Goal: Task Accomplishment & Management: Manage account settings

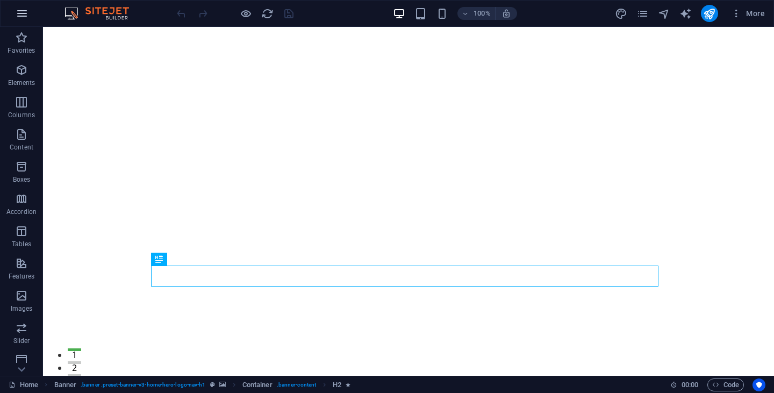
click at [23, 16] on icon "button" at bounding box center [22, 13] width 13 height 13
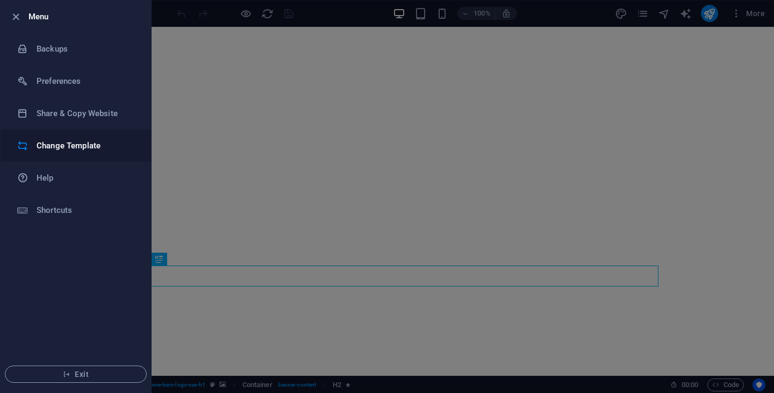
click at [112, 146] on h6 "Change Template" at bounding box center [86, 145] width 99 height 13
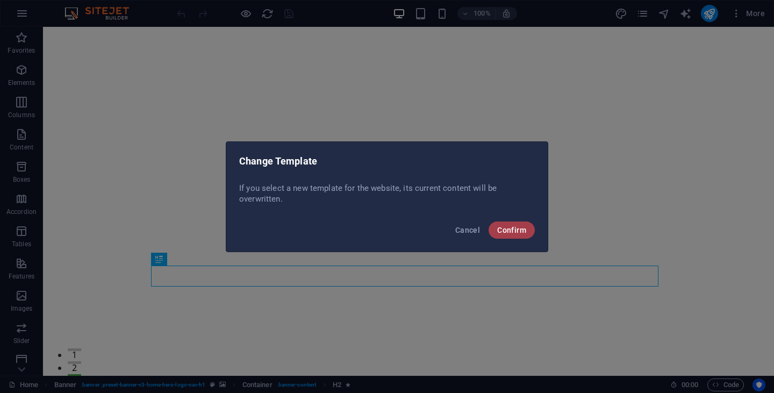
click at [514, 231] on span "Confirm" at bounding box center [511, 230] width 29 height 9
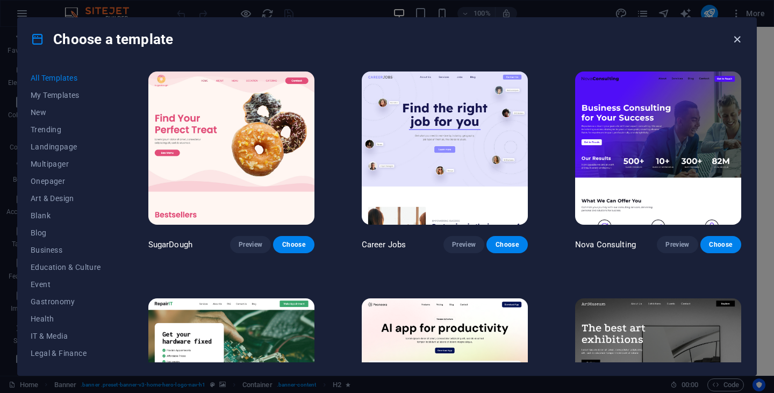
click at [740, 40] on icon "button" at bounding box center [737, 39] width 12 height 12
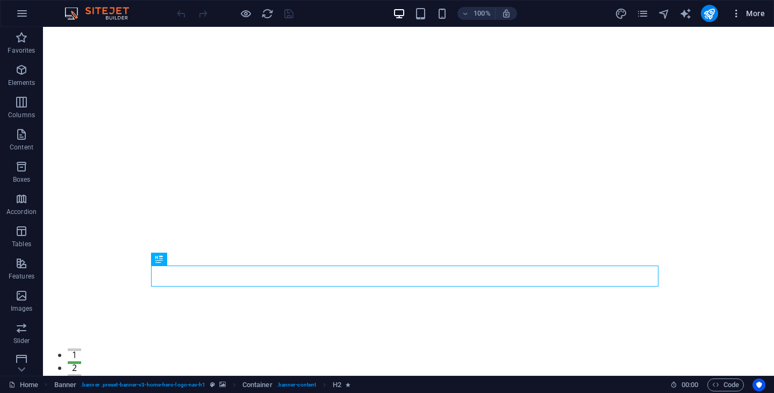
click at [753, 14] on span "More" at bounding box center [748, 13] width 34 height 11
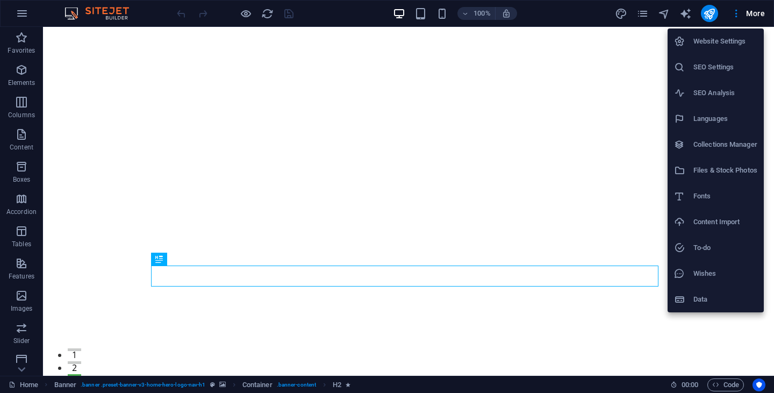
click at [722, 41] on h6 "Website Settings" at bounding box center [725, 41] width 64 height 13
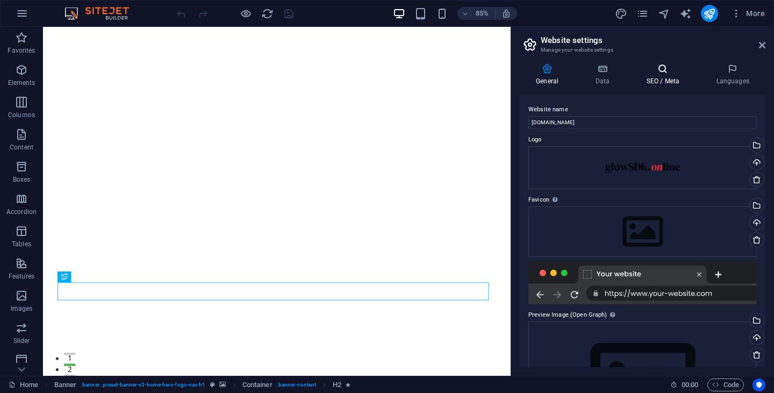
click at [667, 81] on h4 "SEO / Meta" at bounding box center [665, 74] width 70 height 23
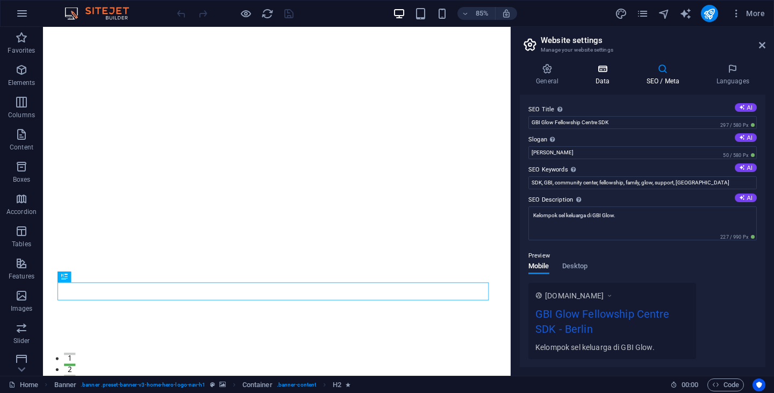
click at [608, 74] on icon at bounding box center [602, 68] width 47 height 11
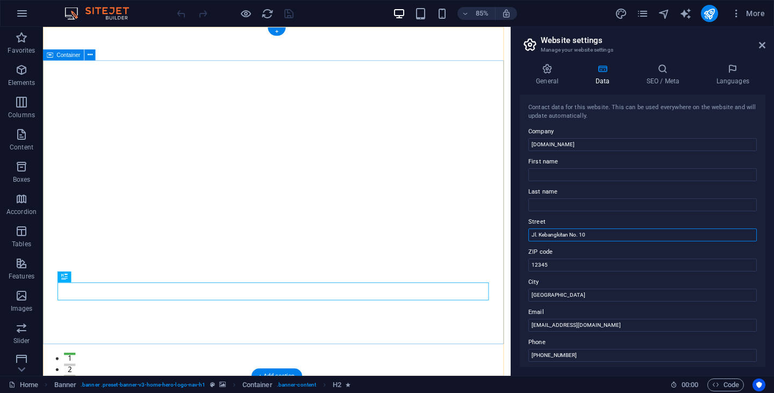
drag, startPoint x: 649, startPoint y: 263, endPoint x: 548, endPoint y: 261, distance: 101.6
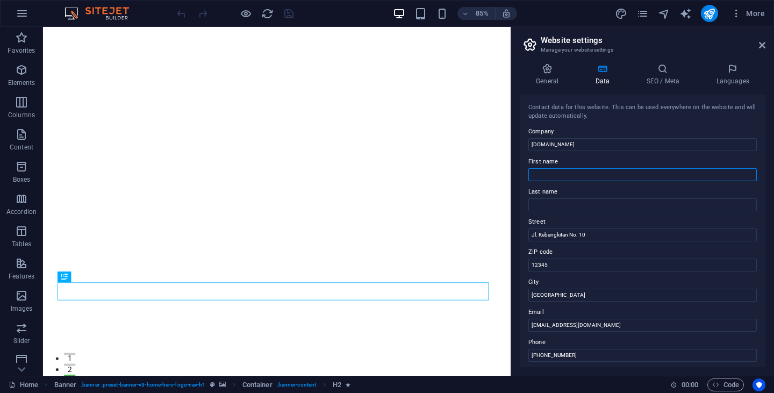
click at [557, 177] on input "First name" at bounding box center [642, 174] width 228 height 13
click at [557, 237] on input "Jl. Kebangkitan No. 10" at bounding box center [642, 234] width 228 height 13
drag, startPoint x: 600, startPoint y: 234, endPoint x: 521, endPoint y: 234, distance: 79.6
click at [521, 234] on div "Contact data for this website. This can be used everywhere on the website and w…" at bounding box center [643, 231] width 246 height 273
type input "J"
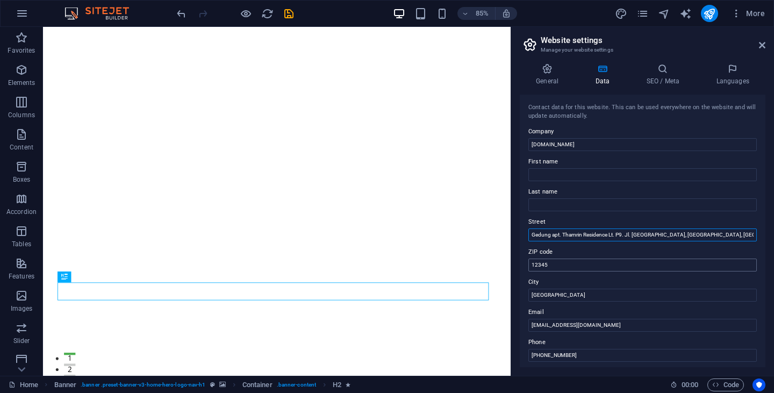
type input "Gedung apt. Thamrin Residence Lt. P9. Jl. [GEOGRAPHIC_DATA], [GEOGRAPHIC_DATA],…"
drag, startPoint x: 571, startPoint y: 265, endPoint x: 529, endPoint y: 266, distance: 41.4
click at [529, 266] on input "12345" at bounding box center [642, 265] width 228 height 13
type input "10"
click at [563, 295] on input "[GEOGRAPHIC_DATA]" at bounding box center [642, 295] width 228 height 13
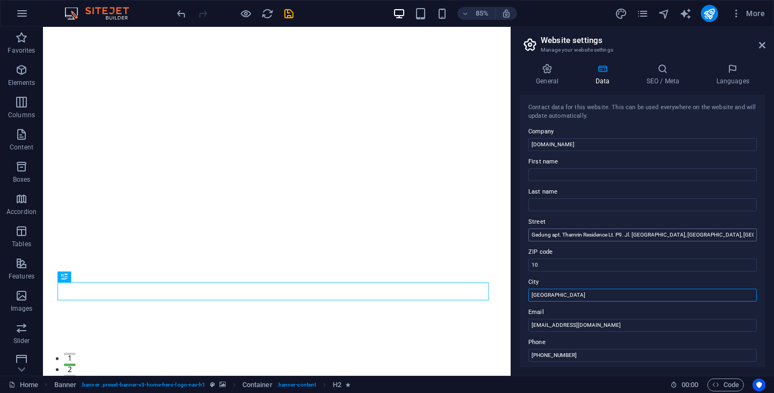
type input "[GEOGRAPHIC_DATA]"
drag, startPoint x: 706, startPoint y: 235, endPoint x: 758, endPoint y: 231, distance: 51.8
click at [758, 231] on div "Contact data for this website. This can be used everywhere on the website and w…" at bounding box center [643, 231] width 246 height 273
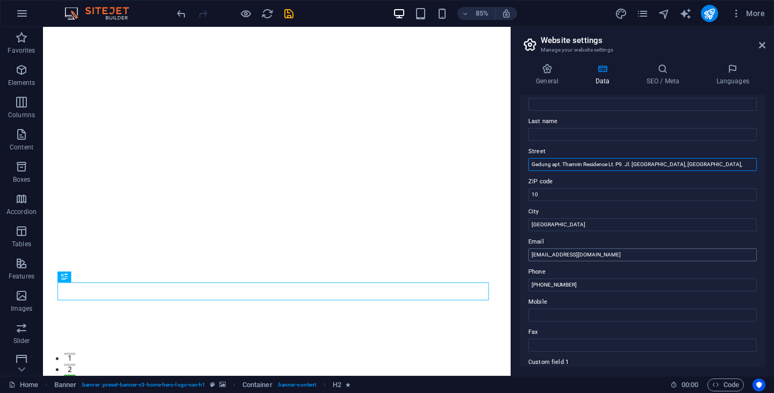
scroll to position [71, 0]
type input "Gedung apt. Thamrin Residence Lt. P9. Jl. [GEOGRAPHIC_DATA], [GEOGRAPHIC_DATA],"
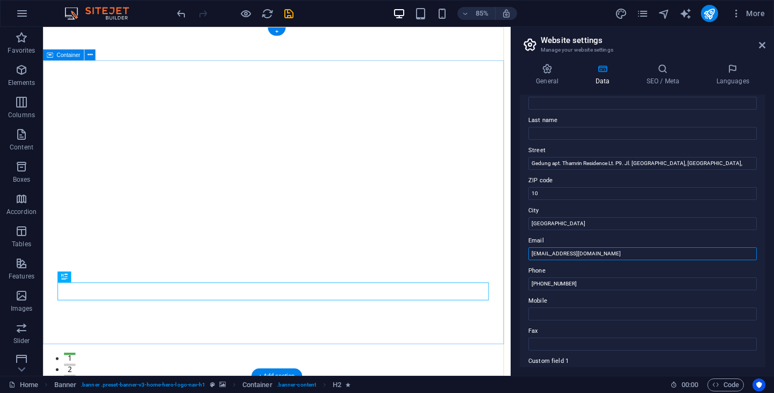
drag, startPoint x: 582, startPoint y: 281, endPoint x: 583, endPoint y: 299, distance: 18.8
type input "[EMAIL_ADDRESS][DOMAIN_NAME]"
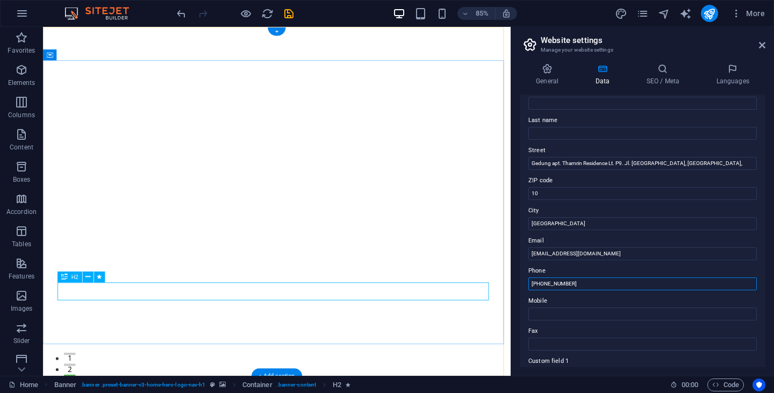
drag, startPoint x: 643, startPoint y: 314, endPoint x: 538, endPoint y: 338, distance: 108.1
drag, startPoint x: 570, startPoint y: 285, endPoint x: 526, endPoint y: 283, distance: 44.1
click at [526, 283] on div "Contact data for this website. This can be used everywhere on the website and w…" at bounding box center [643, 231] width 246 height 273
type input "081111811200"
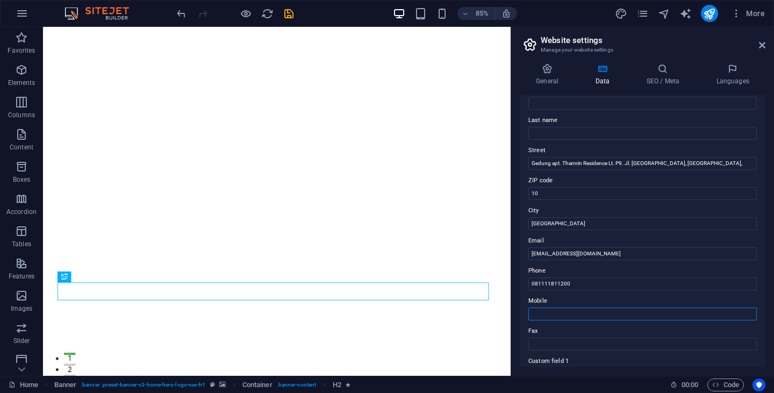
click at [566, 310] on input "Mobile" at bounding box center [642, 313] width 228 height 13
paste input "081111811200"
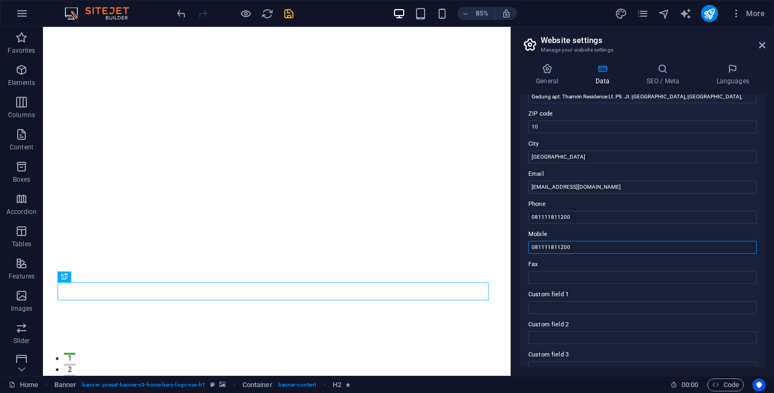
scroll to position [0, 0]
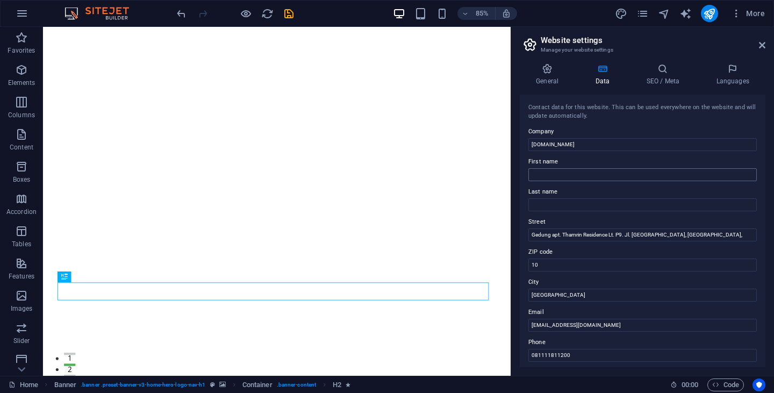
type input "081111811200"
click at [563, 175] on input "First name" at bounding box center [642, 174] width 228 height 13
type input "Herry"
click at [543, 205] on input "Last name" at bounding box center [642, 204] width 228 height 13
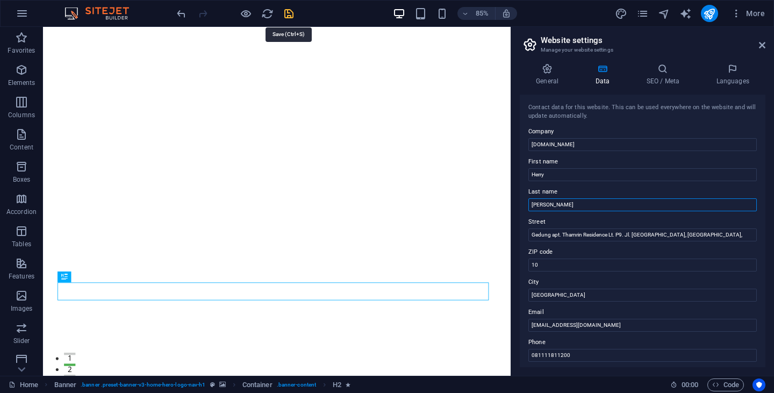
type input "[PERSON_NAME]"
click at [286, 15] on icon "save" at bounding box center [289, 14] width 12 height 12
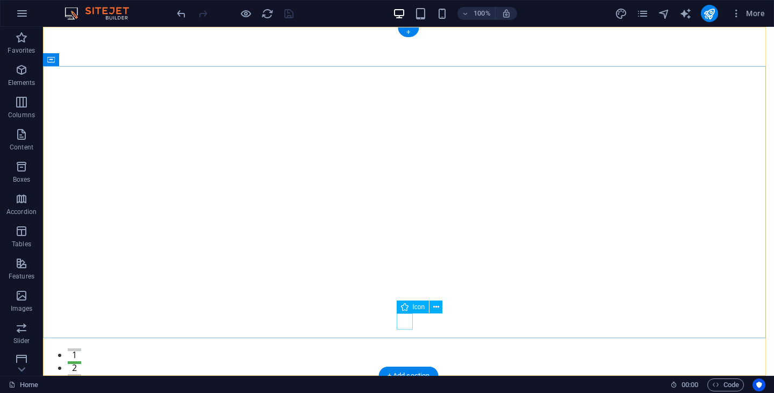
click at [406, 351] on figure at bounding box center [408, 359] width 16 height 16
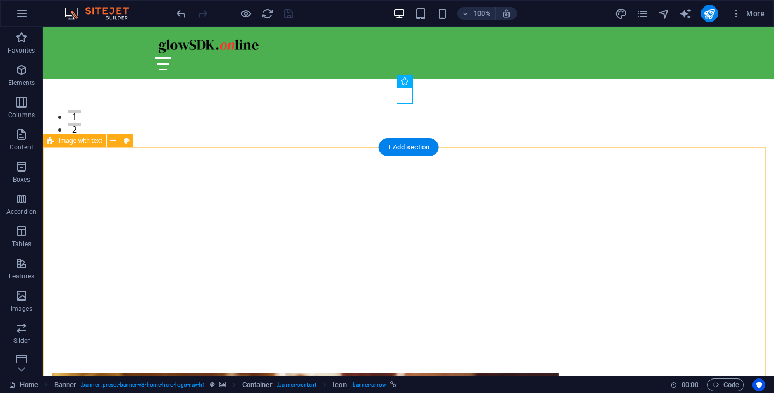
scroll to position [225, 0]
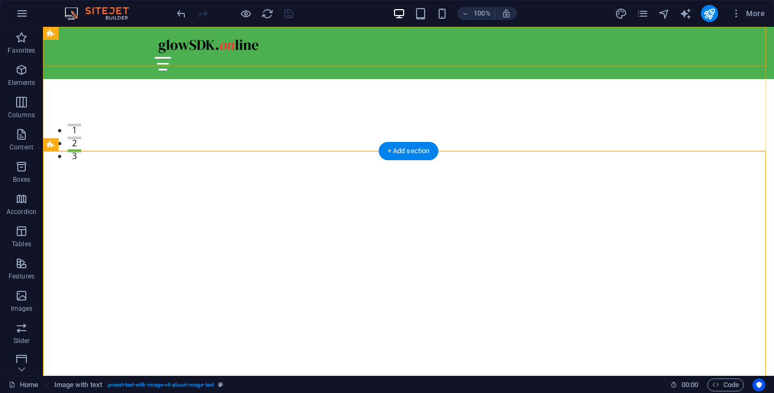
click at [737, 45] on div "Beranda Tentang Layanan Tim Hubungi Kami" at bounding box center [408, 53] width 731 height 52
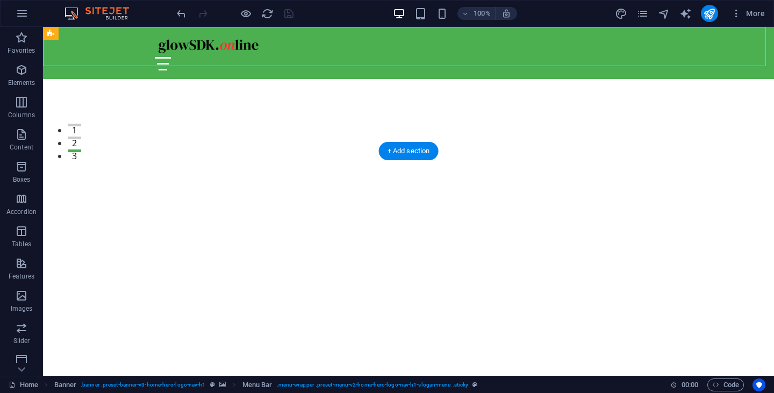
click at [737, 45] on div "Beranda Tentang Layanan Tim Hubungi Kami" at bounding box center [408, 53] width 731 height 52
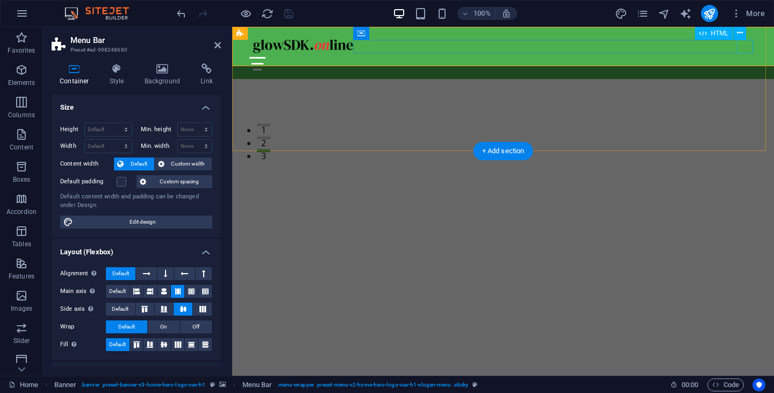
select select "rem"
select select "preset-menu-v2-home-hero-logo-nav-h1-slogan-menu"
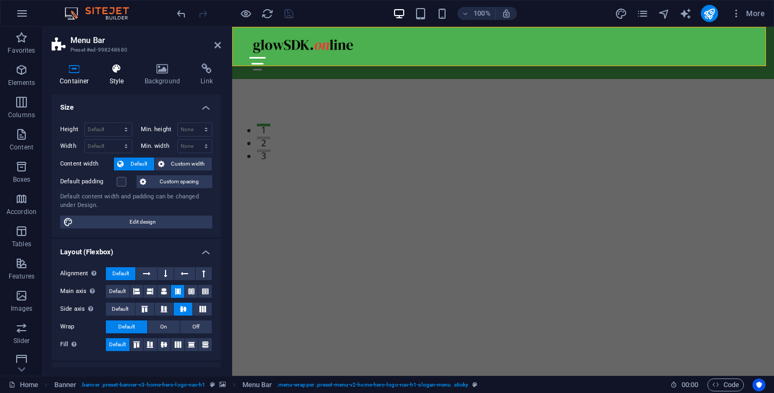
click at [118, 68] on icon at bounding box center [117, 68] width 31 height 11
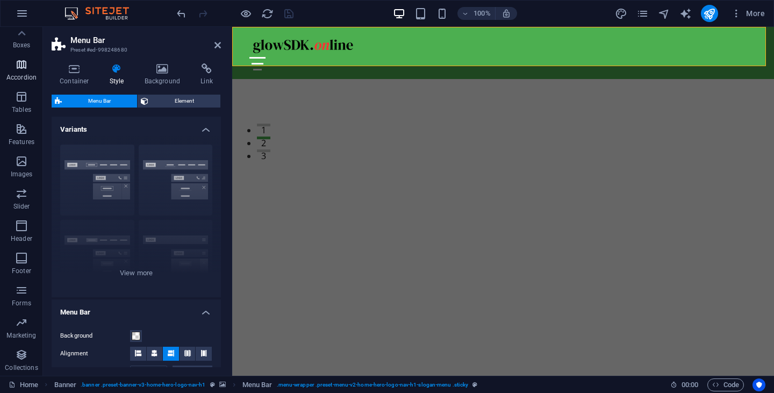
scroll to position [0, 0]
click at [20, 16] on icon "button" at bounding box center [22, 13] width 13 height 13
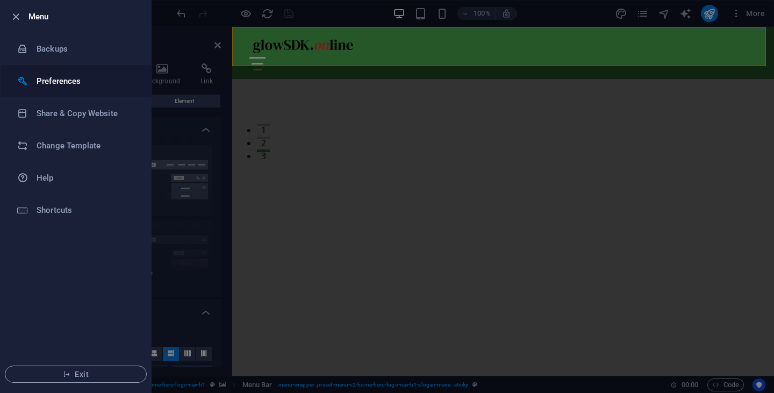
click at [65, 85] on h6 "Preferences" at bounding box center [86, 81] width 99 height 13
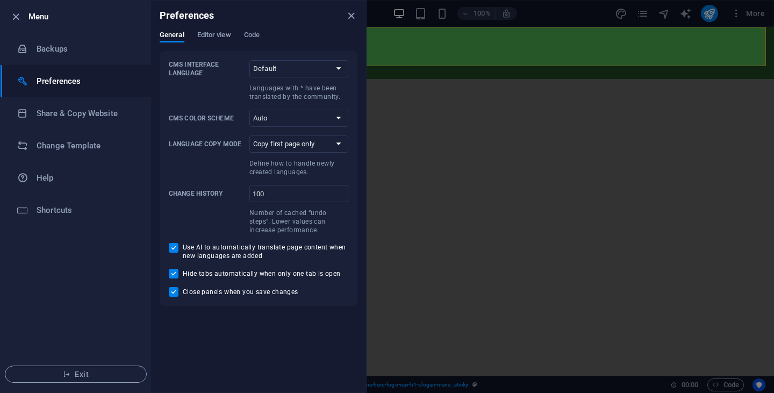
click at [60, 255] on ul "Menu Backups Preferences Share & Copy Website Change Template Help Shortcuts Ex…" at bounding box center [76, 197] width 151 height 392
click at [80, 153] on li "Change Template" at bounding box center [76, 146] width 151 height 32
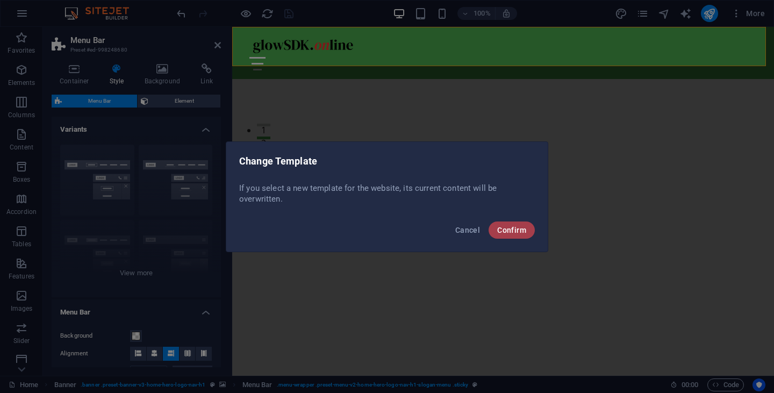
click at [505, 231] on span "Confirm" at bounding box center [511, 230] width 29 height 9
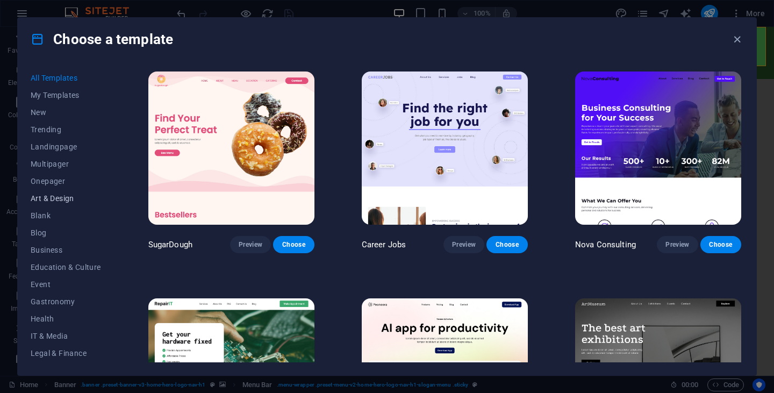
scroll to position [137, 0]
click at [62, 282] on span "Services" at bounding box center [66, 285] width 70 height 9
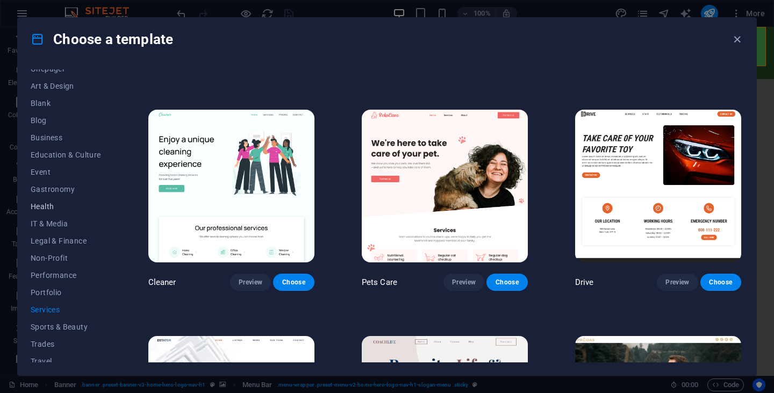
scroll to position [112, 0]
click at [37, 117] on span "Blog" at bounding box center [66, 121] width 70 height 9
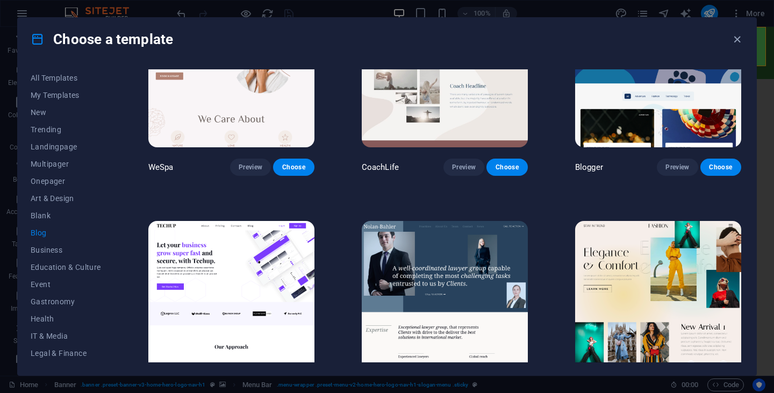
scroll to position [985, 0]
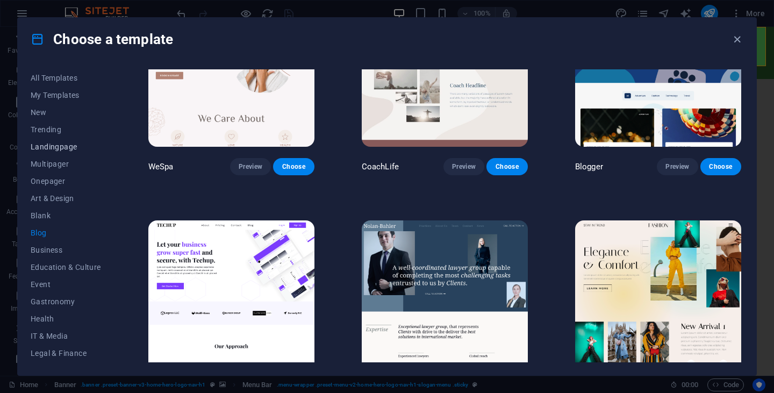
click at [56, 146] on span "Landingpage" at bounding box center [66, 146] width 70 height 9
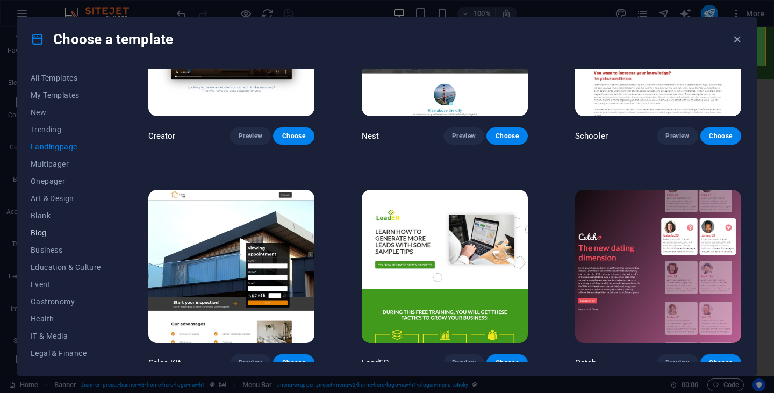
scroll to position [137, 0]
click at [53, 354] on span "Wireframe" at bounding box center [66, 353] width 70 height 9
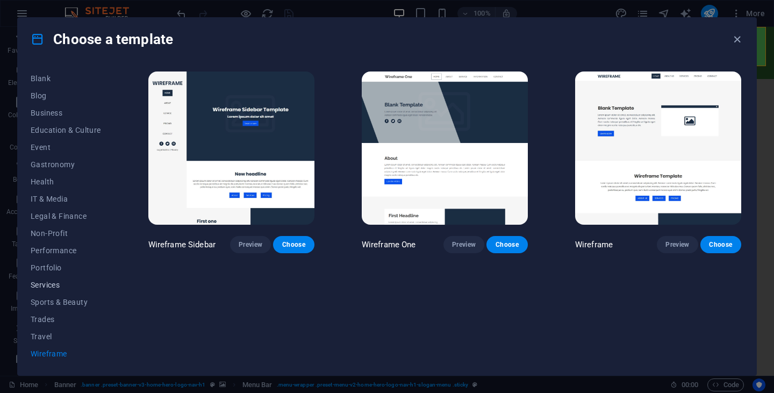
scroll to position [0, 0]
click at [72, 131] on span "Trending" at bounding box center [66, 129] width 70 height 9
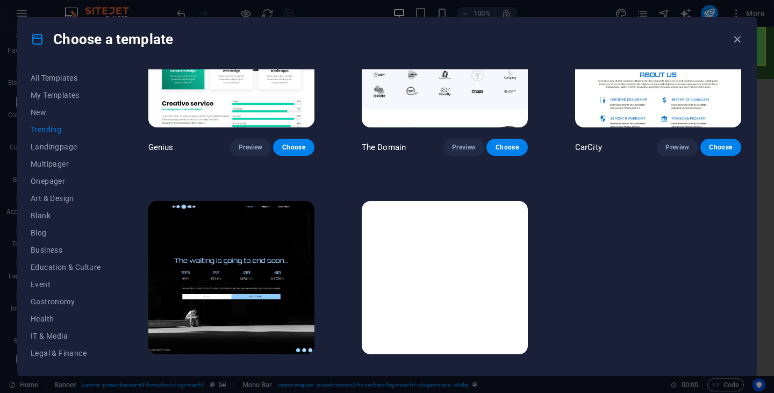
scroll to position [1016, 0]
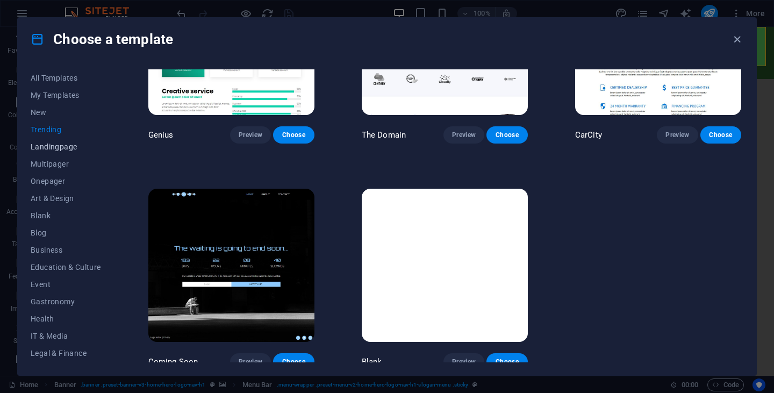
click at [68, 154] on button "Landingpage" at bounding box center [66, 146] width 70 height 17
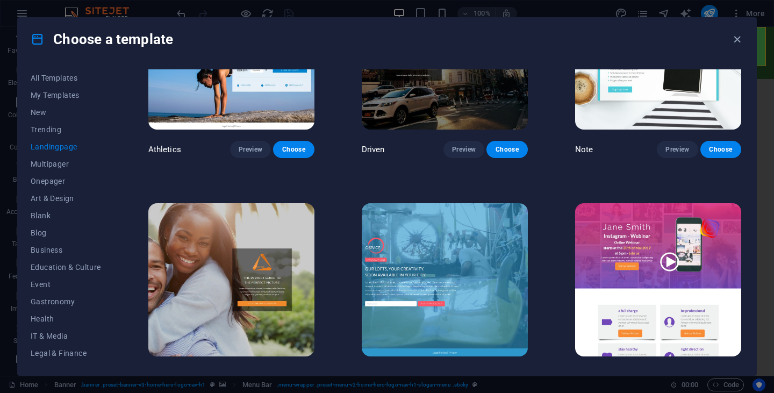
scroll to position [775, 0]
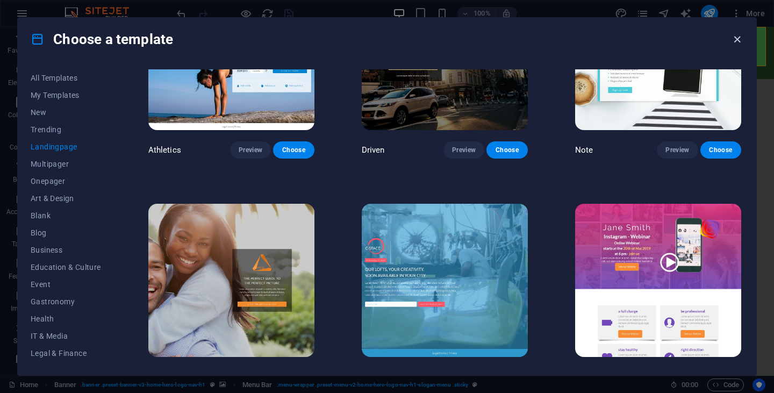
click at [737, 39] on icon "button" at bounding box center [737, 39] width 12 height 12
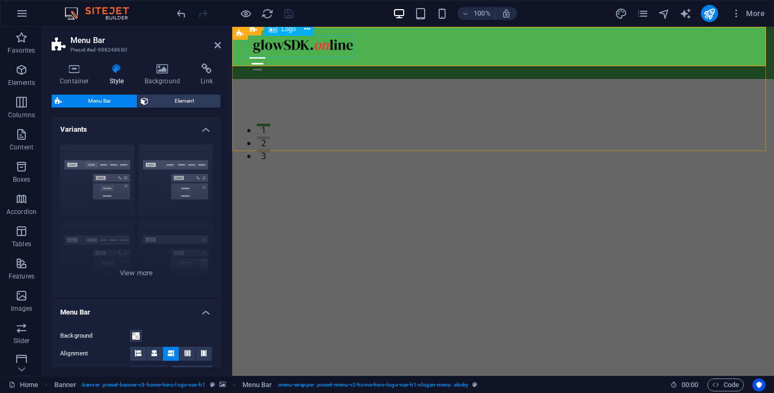
click at [291, 48] on div at bounding box center [502, 46] width 507 height 22
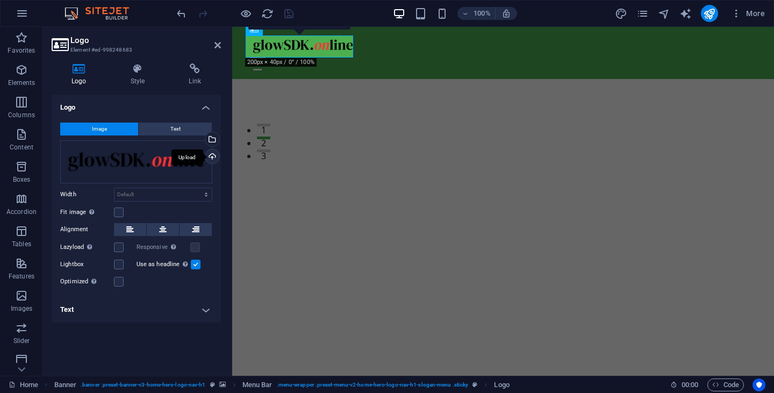
click at [212, 157] on div "Upload" at bounding box center [211, 157] width 16 height 16
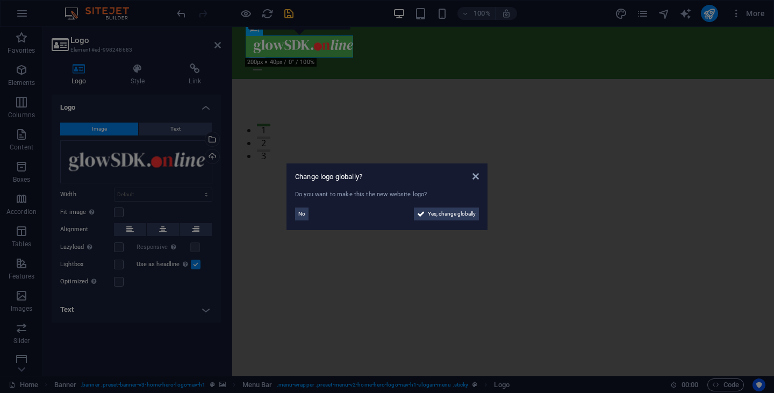
click at [153, 344] on aside "Change logo globally? Do you want to make this the new website logo? No Yes, ch…" at bounding box center [387, 196] width 774 height 393
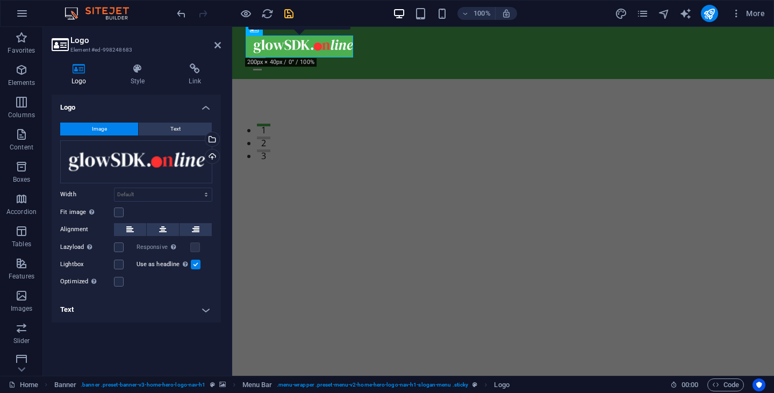
click at [127, 333] on div "Logo Image Text Drag files here, click to choose files or select files from Fil…" at bounding box center [136, 231] width 169 height 273
click at [291, 13] on icon "save" at bounding box center [289, 14] width 12 height 12
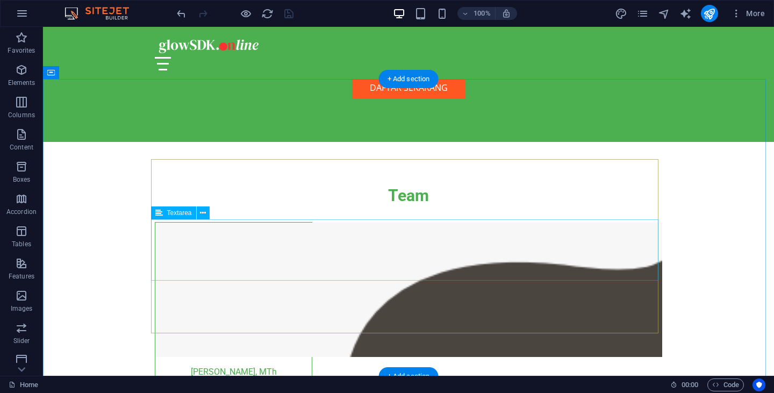
scroll to position [3140, 0]
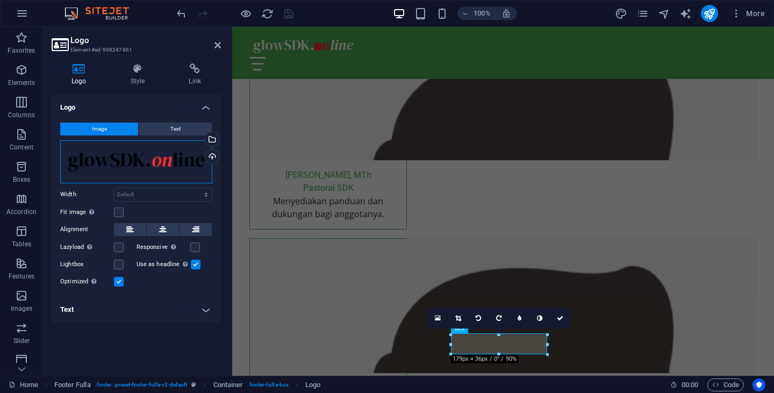
click at [149, 164] on div "Drag files here, click to choose files or select files from Files or our free s…" at bounding box center [136, 161] width 152 height 43
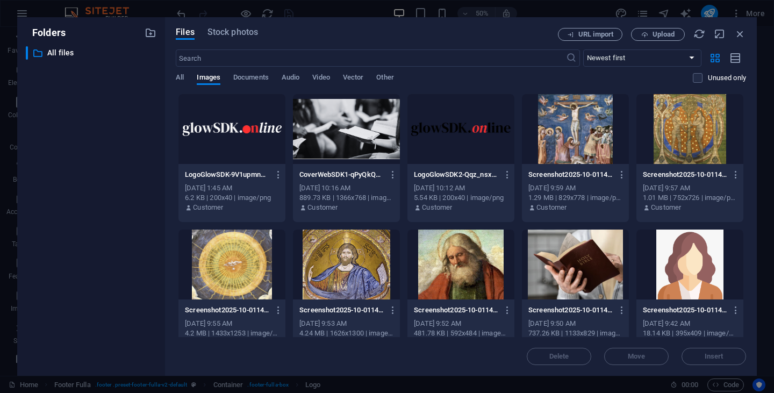
click at [248, 118] on div at bounding box center [231, 129] width 107 height 70
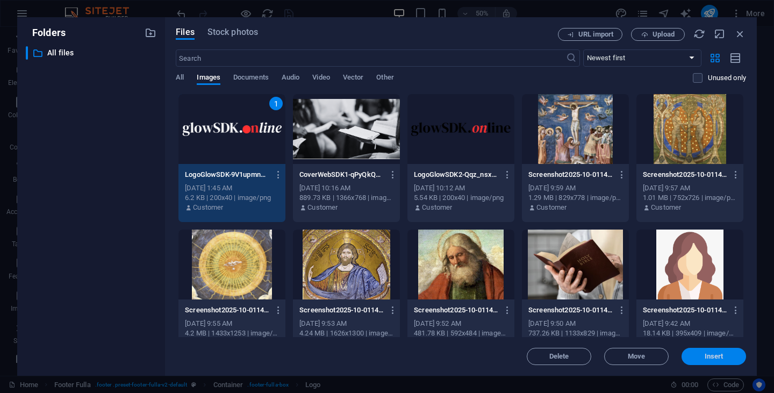
drag, startPoint x: 710, startPoint y: 355, endPoint x: 736, endPoint y: 358, distance: 27.0
click at [736, 358] on span "Insert" at bounding box center [714, 356] width 56 height 6
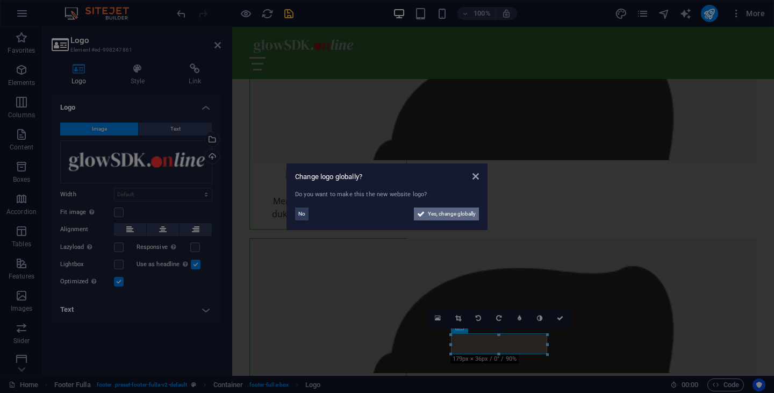
click at [438, 213] on span "Yes, change globally" at bounding box center [452, 213] width 48 height 13
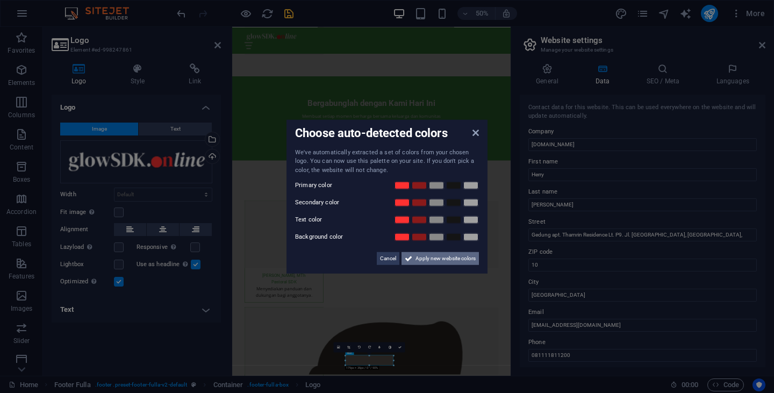
click at [457, 260] on span "Apply new website colors" at bounding box center [445, 258] width 60 height 13
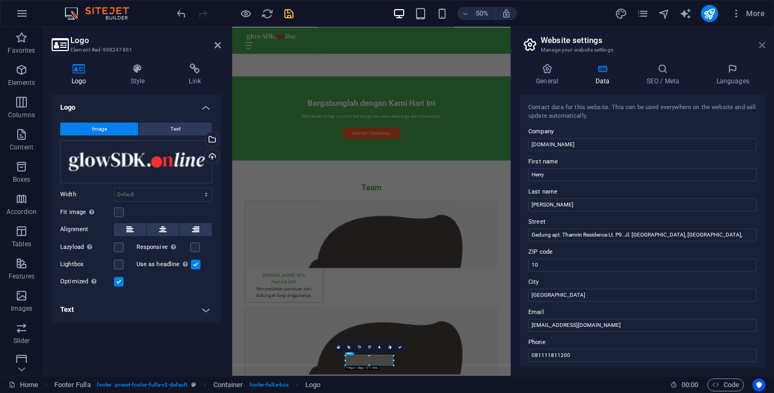
click at [764, 44] on icon at bounding box center [762, 45] width 6 height 9
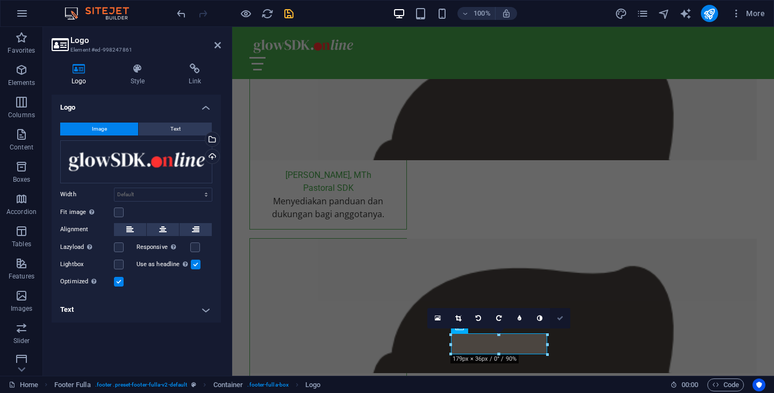
click at [561, 319] on icon at bounding box center [560, 318] width 6 height 6
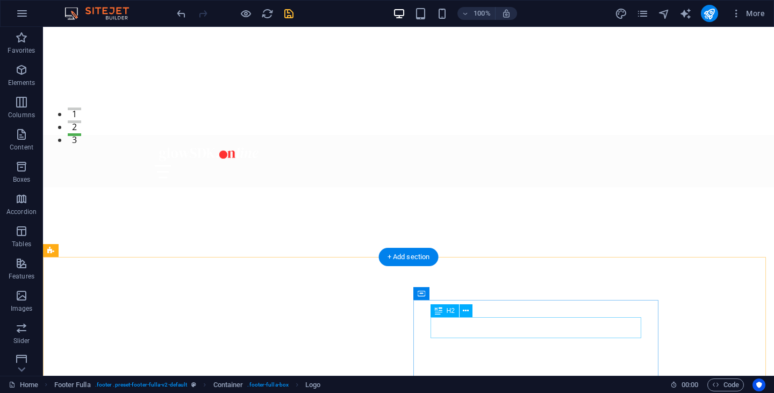
scroll to position [0, 0]
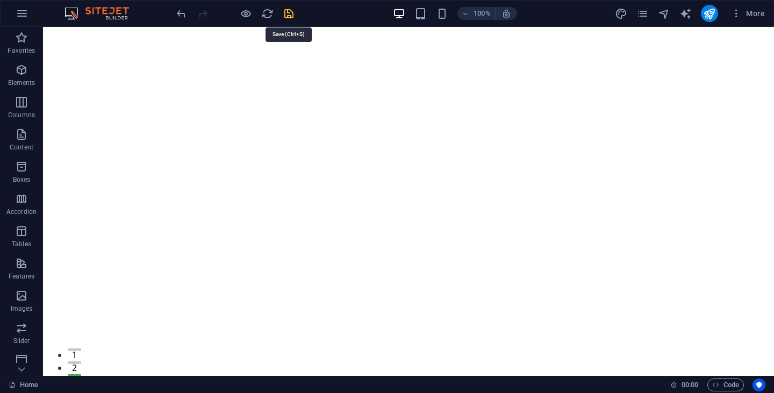
click at [290, 16] on icon "save" at bounding box center [289, 14] width 12 height 12
checkbox input "false"
click at [626, 14] on icon "design" at bounding box center [621, 14] width 12 height 12
select select "px"
select select "200"
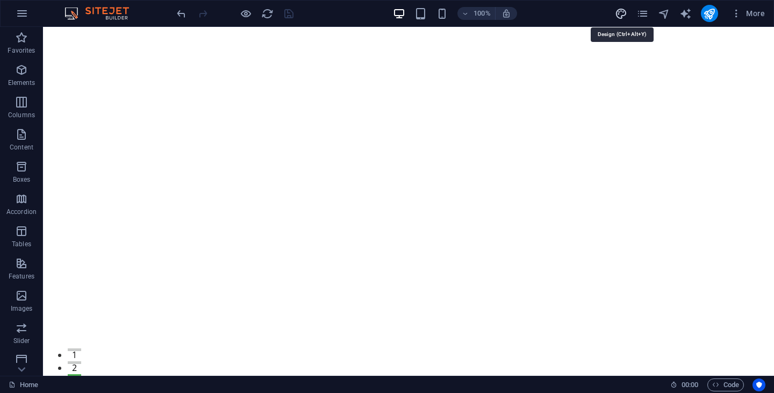
select select "px"
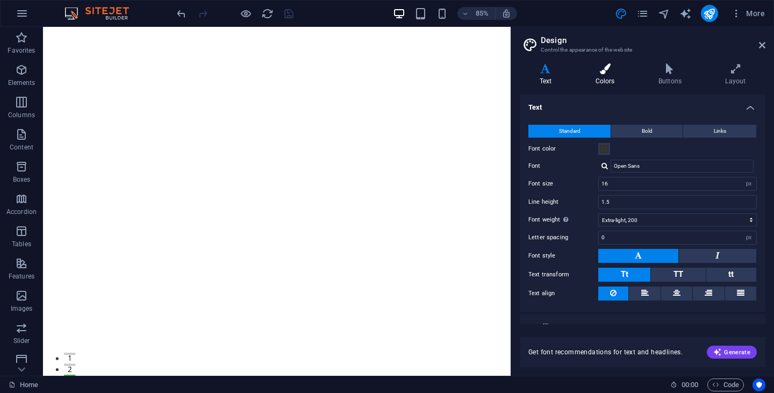
click at [607, 65] on icon at bounding box center [605, 68] width 59 height 11
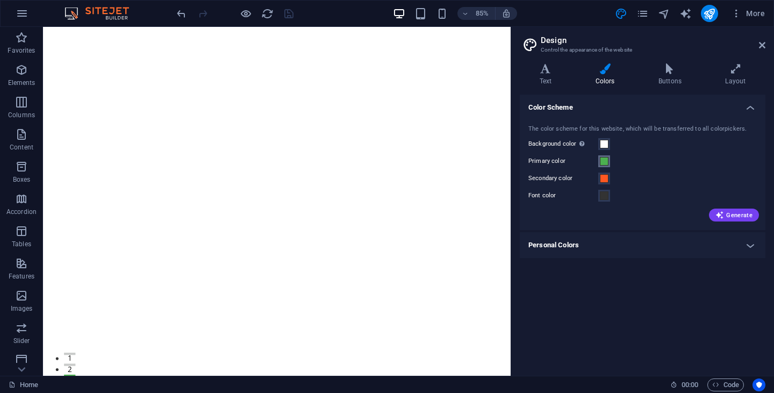
click at [604, 163] on span at bounding box center [604, 161] width 9 height 9
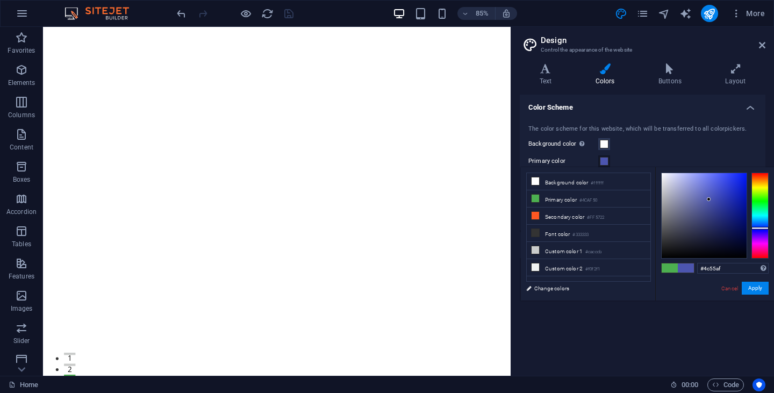
click at [758, 228] on div at bounding box center [759, 216] width 17 height 86
drag, startPoint x: 758, startPoint y: 232, endPoint x: 726, endPoint y: 248, distance: 36.1
click at [726, 248] on div at bounding box center [704, 215] width 85 height 85
click at [759, 230] on div at bounding box center [759, 216] width 17 height 86
type input "#08065c"
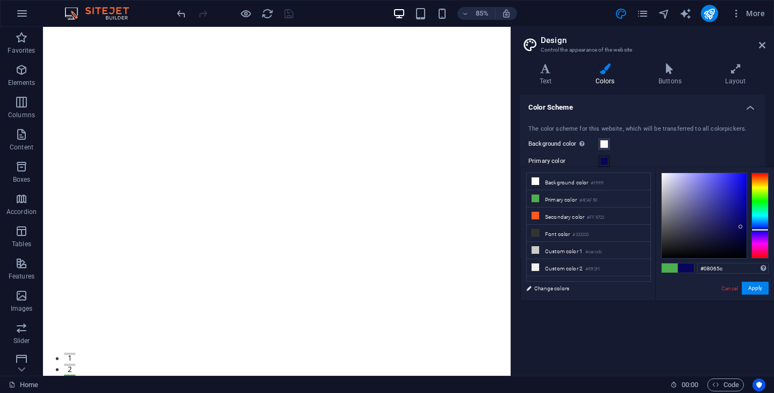
click at [741, 227] on div at bounding box center [704, 215] width 85 height 85
click at [747, 290] on button "Apply" at bounding box center [755, 288] width 27 height 13
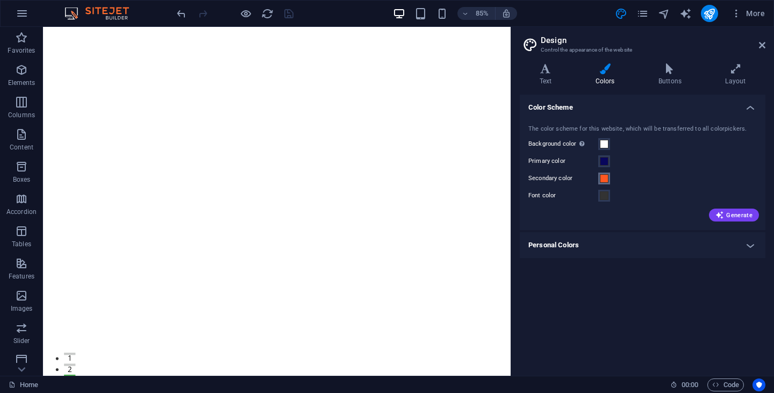
click at [603, 180] on span at bounding box center [604, 178] width 9 height 9
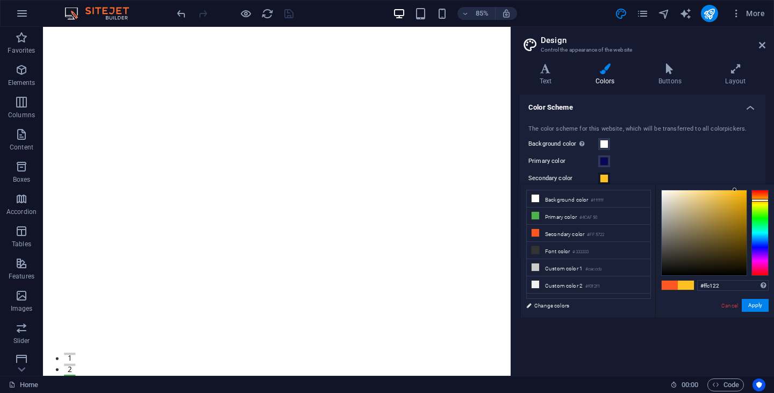
click at [765, 200] on div at bounding box center [759, 233] width 17 height 86
drag, startPoint x: 718, startPoint y: 206, endPoint x: 696, endPoint y: 202, distance: 22.5
click at [696, 202] on div at bounding box center [704, 232] width 85 height 85
type input "#dac182"
click at [755, 310] on button "Apply" at bounding box center [755, 305] width 27 height 13
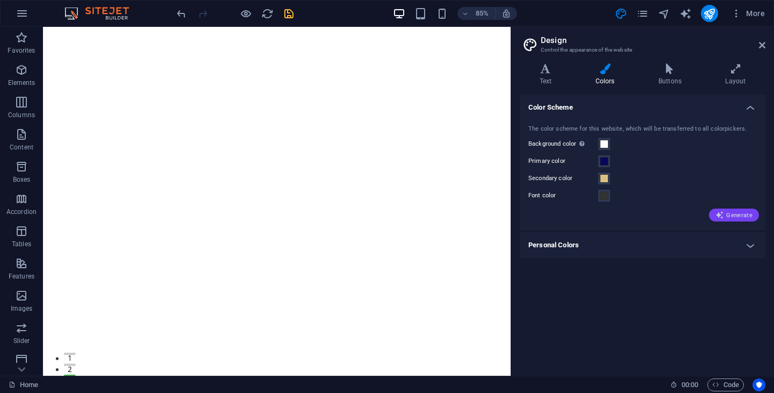
click at [732, 217] on span "Generate" at bounding box center [733, 215] width 37 height 9
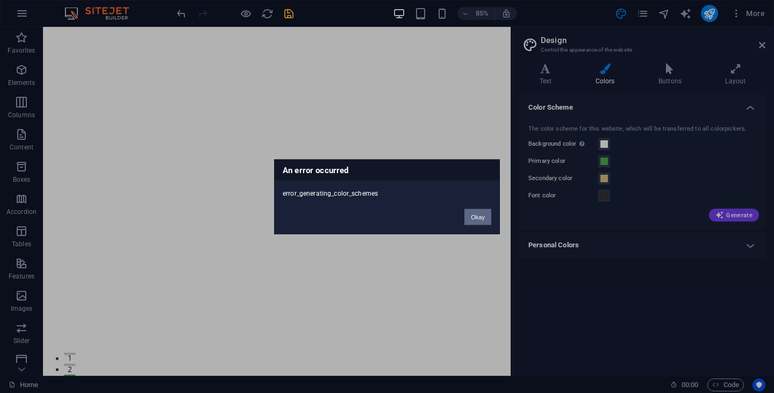
click at [475, 219] on button "Okay" at bounding box center [477, 217] width 27 height 16
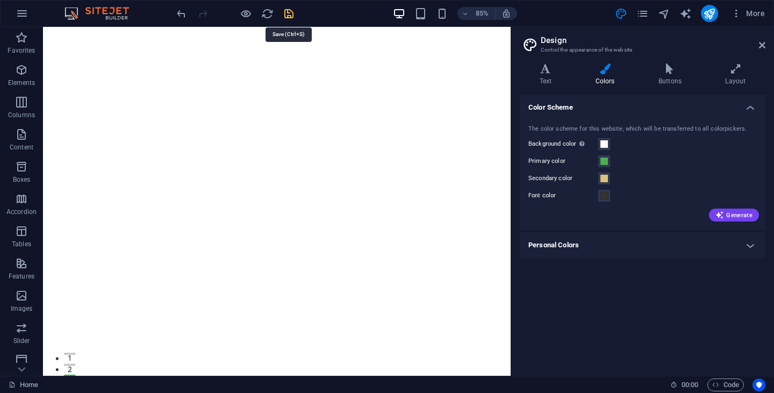
click at [288, 12] on icon "save" at bounding box center [289, 14] width 12 height 12
checkbox input "false"
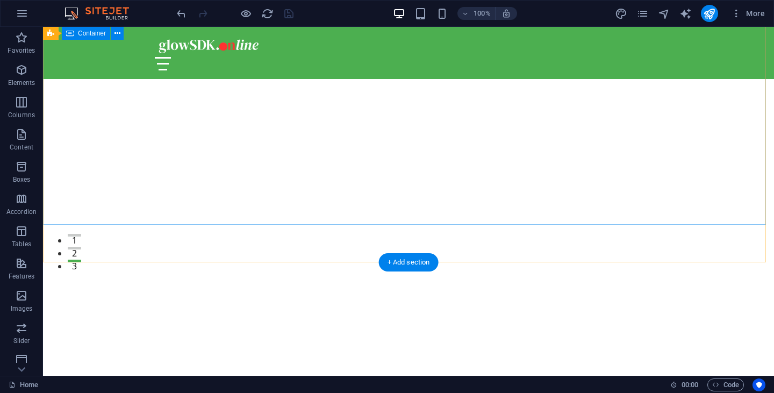
scroll to position [112, 0]
click at [375, 346] on div "Selamat datang di Sorga Di Keluargaku" at bounding box center [408, 356] width 507 height 21
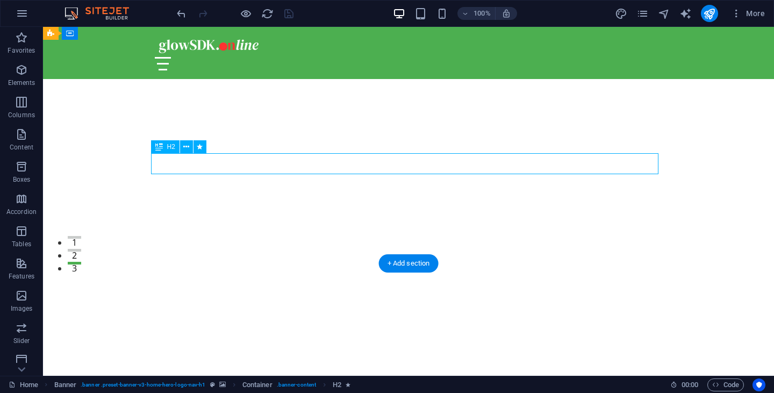
click at [375, 346] on div "Selamat datang di Sorga Di Keluargaku" at bounding box center [408, 356] width 507 height 21
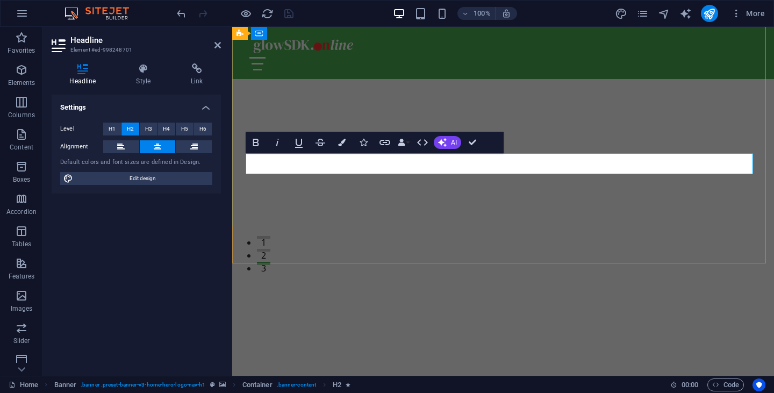
click at [479, 347] on span "Selamat datang di Sorga Di Keluargaku" at bounding box center [503, 356] width 281 height 19
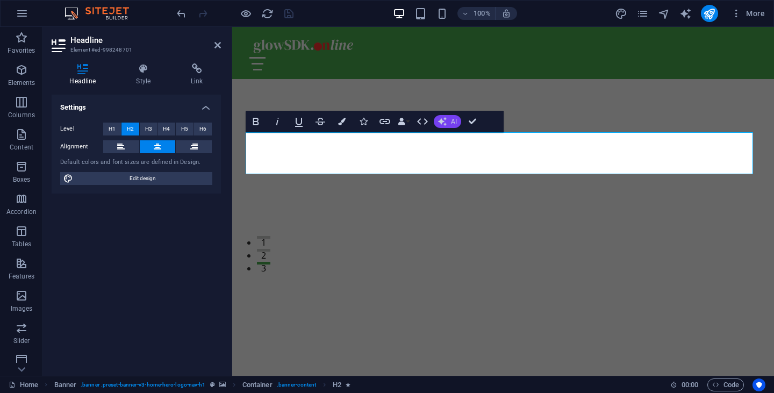
click at [443, 125] on icon "button" at bounding box center [442, 121] width 9 height 9
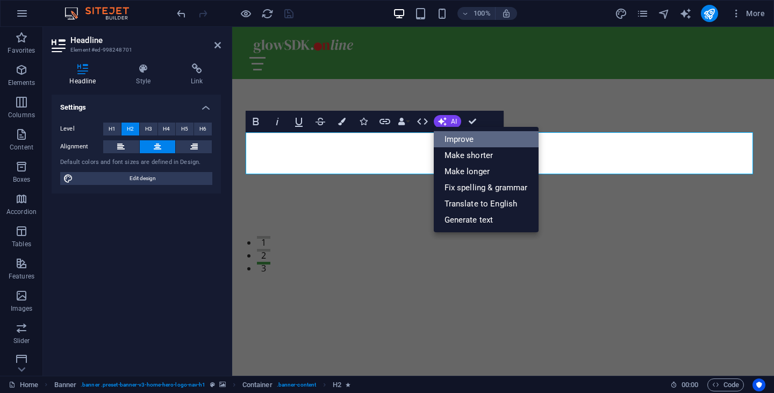
click at [464, 139] on link "Improve" at bounding box center [486, 139] width 105 height 16
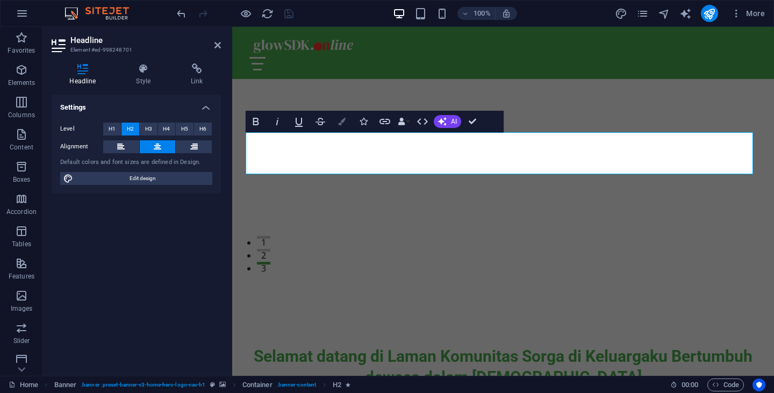
click at [343, 124] on icon "button" at bounding box center [342, 122] width 8 height 8
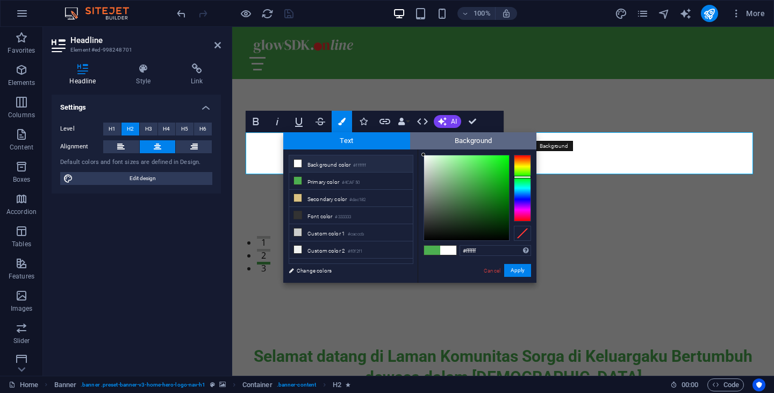
drag, startPoint x: 461, startPoint y: 175, endPoint x: 417, endPoint y: 141, distance: 55.3
click at [417, 141] on div "Text Background less Background color #ffffff Primary color #4CAF50 Secondary c…" at bounding box center [409, 207] width 253 height 151
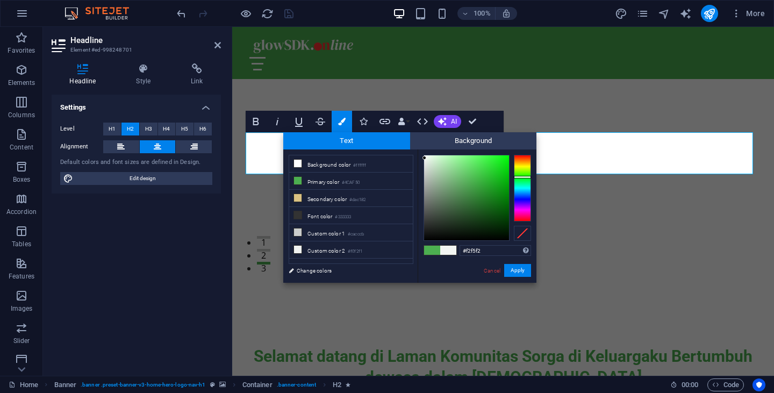
drag, startPoint x: 433, startPoint y: 163, endPoint x: 425, endPoint y: 158, distance: 9.7
click at [425, 158] on div at bounding box center [424, 158] width 4 height 4
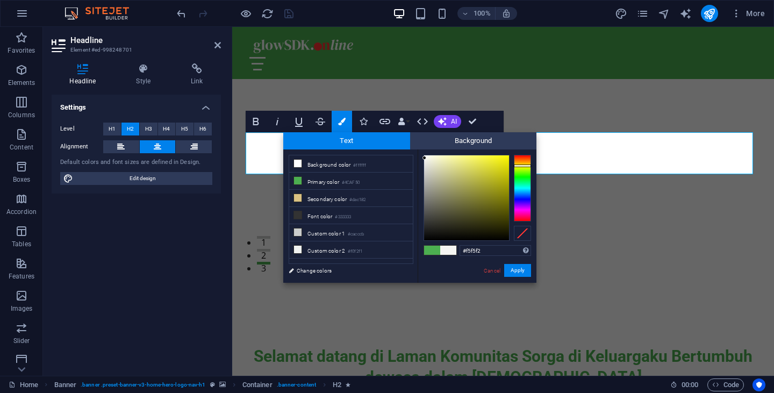
click at [524, 166] on div at bounding box center [522, 188] width 17 height 67
drag, startPoint x: 481, startPoint y: 165, endPoint x: 446, endPoint y: 158, distance: 35.6
click at [446, 158] on div at bounding box center [466, 197] width 85 height 85
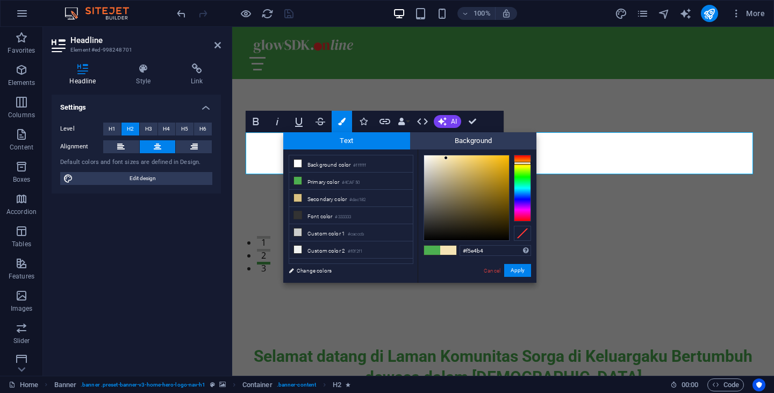
click at [522, 163] on div at bounding box center [522, 188] width 17 height 67
type input "#ddd1ae"
drag, startPoint x: 442, startPoint y: 177, endPoint x: 442, endPoint y: 166, distance: 10.8
click at [442, 166] on div at bounding box center [466, 197] width 85 height 85
click at [520, 275] on button "Apply" at bounding box center [517, 270] width 27 height 13
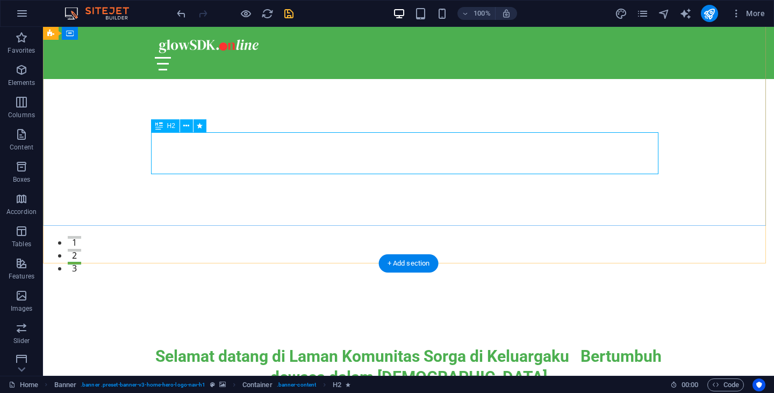
click at [390, 346] on div "Selamat datang di Laman Komunitas Sorga di Keluargaku Bertumbuh dewasa dalam [D…" at bounding box center [408, 367] width 507 height 42
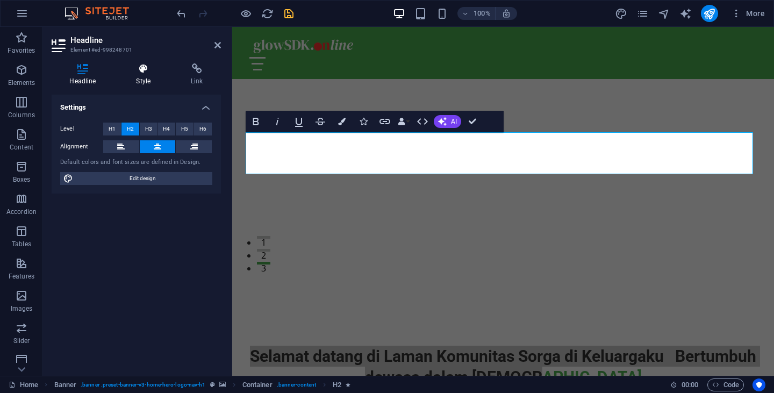
click at [146, 73] on icon at bounding box center [143, 68] width 51 height 11
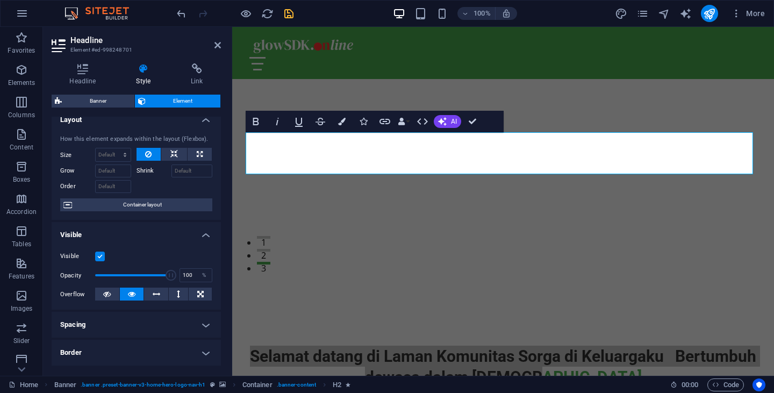
scroll to position [0, 0]
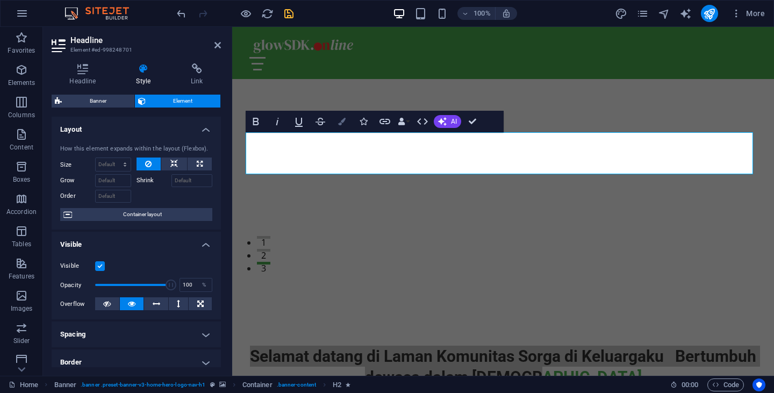
click at [341, 124] on icon "button" at bounding box center [342, 122] width 8 height 8
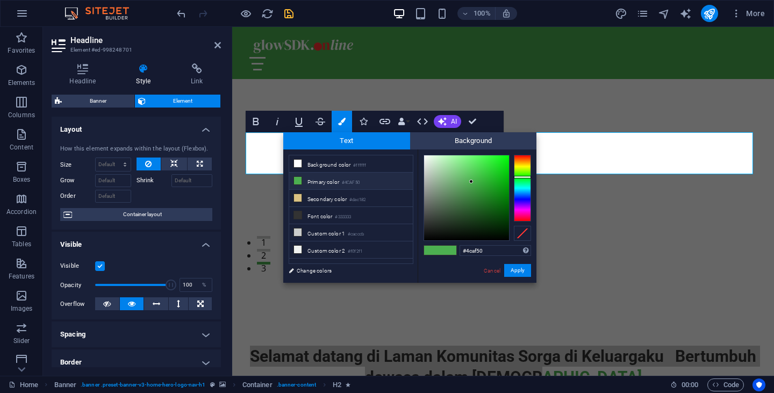
click at [295, 180] on icon at bounding box center [298, 181] width 8 height 8
click at [343, 179] on li "Primary color #4CAF50" at bounding box center [351, 181] width 124 height 17
click at [458, 166] on div at bounding box center [466, 197] width 85 height 85
click at [323, 184] on li "Primary color #4CAF50" at bounding box center [351, 181] width 124 height 17
click at [311, 269] on link "Change colors" at bounding box center [345, 270] width 125 height 13
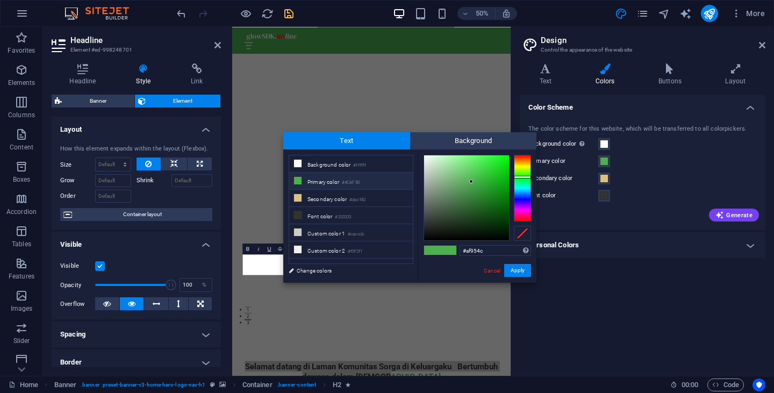
click at [522, 163] on div at bounding box center [522, 188] width 17 height 67
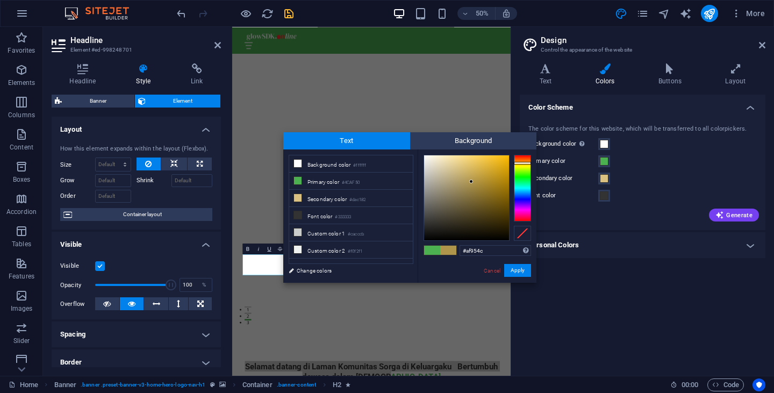
type input "#dab95e"
click at [472, 167] on div at bounding box center [466, 197] width 85 height 85
click at [522, 271] on button "Apply" at bounding box center [517, 270] width 27 height 13
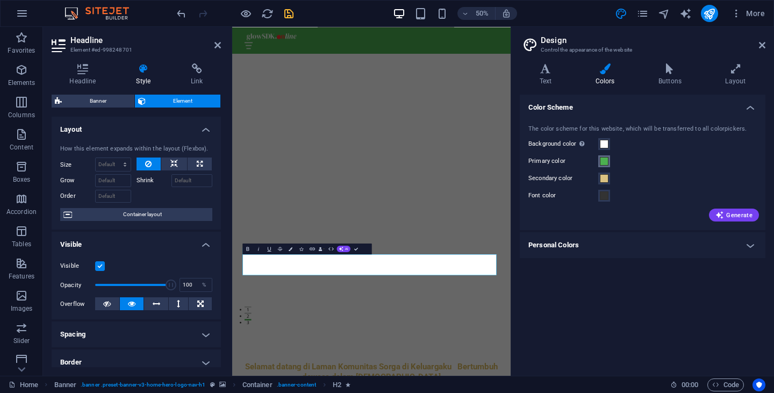
click at [606, 162] on span at bounding box center [604, 161] width 9 height 9
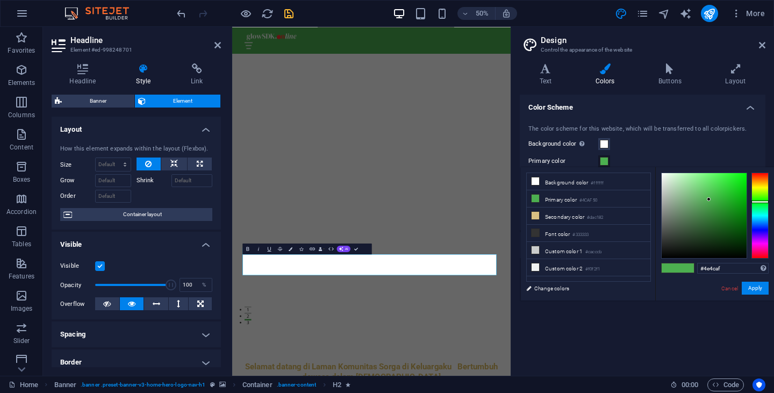
click at [760, 230] on div at bounding box center [759, 216] width 17 height 86
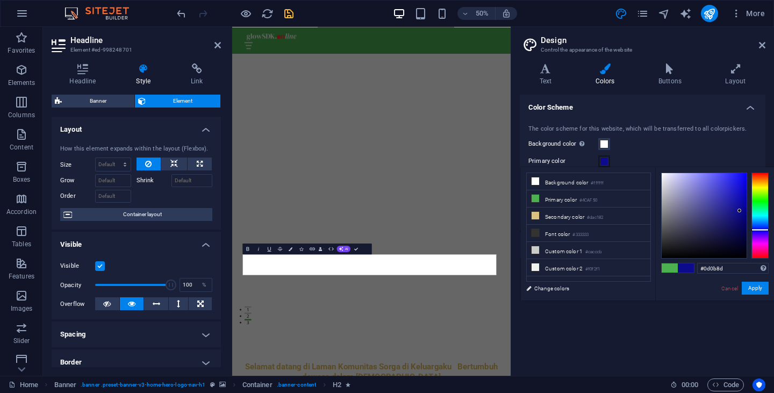
type input "#0e0b8e"
drag, startPoint x: 736, startPoint y: 218, endPoint x: 740, endPoint y: 210, distance: 8.2
click at [740, 210] on div at bounding box center [704, 215] width 85 height 85
click at [762, 288] on button "Apply" at bounding box center [755, 288] width 27 height 13
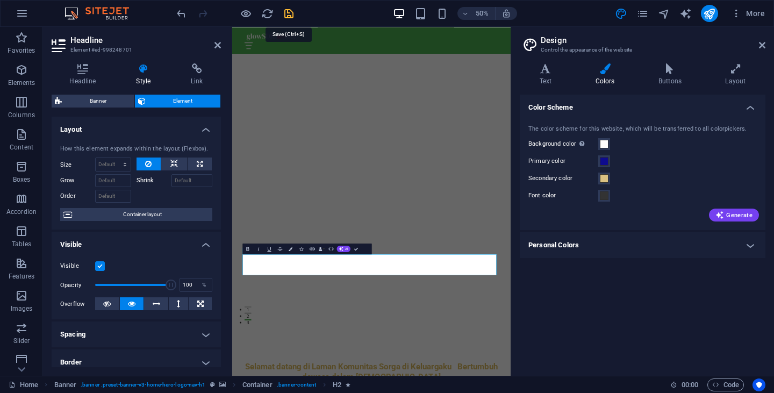
click at [288, 11] on icon "save" at bounding box center [289, 14] width 12 height 12
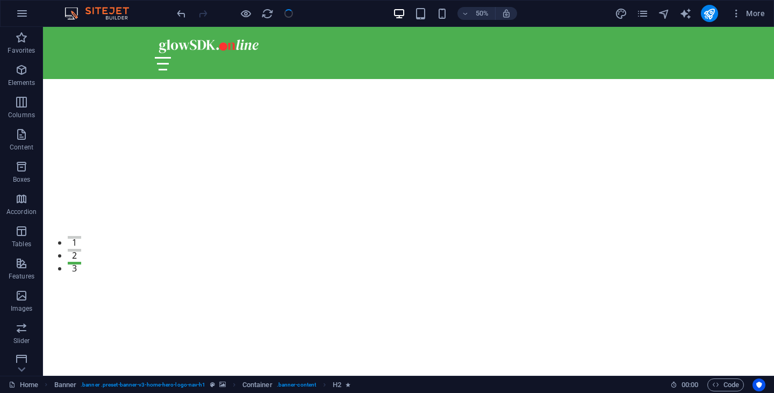
checkbox input "false"
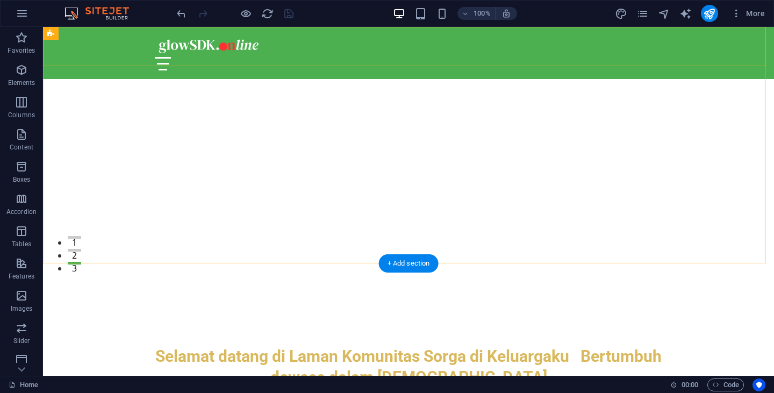
click at [103, 49] on div "Beranda Tentang Layanan Tim Hubungi Kami" at bounding box center [408, 53] width 731 height 52
select select "rem"
select select "preset-menu-v2-home-hero-logo-nav-h1-slogan-menu"
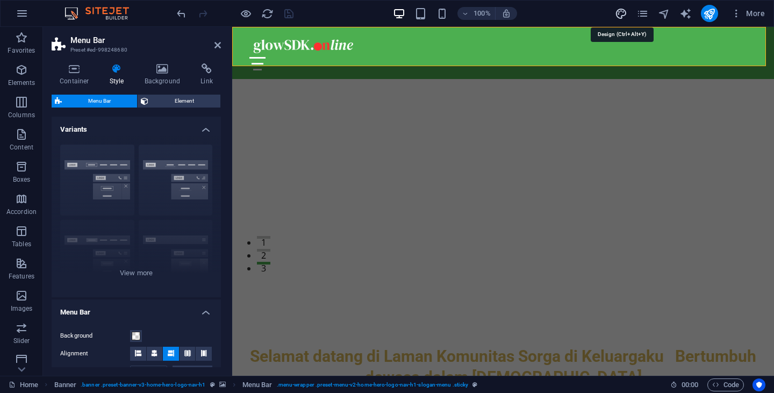
click at [619, 13] on icon "design" at bounding box center [621, 14] width 12 height 12
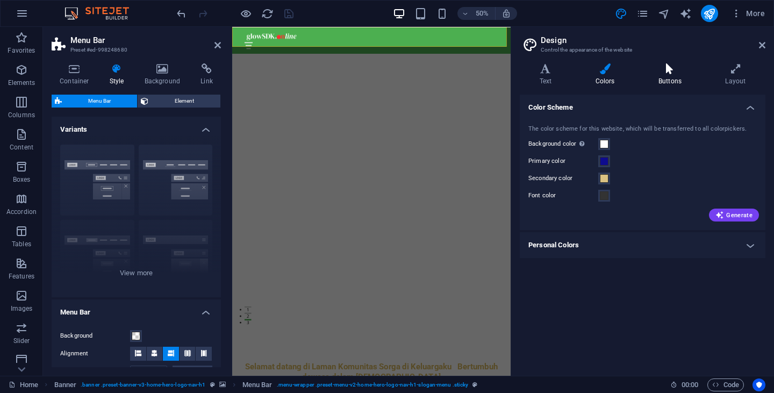
click at [678, 76] on h4 "Buttons" at bounding box center [672, 74] width 67 height 23
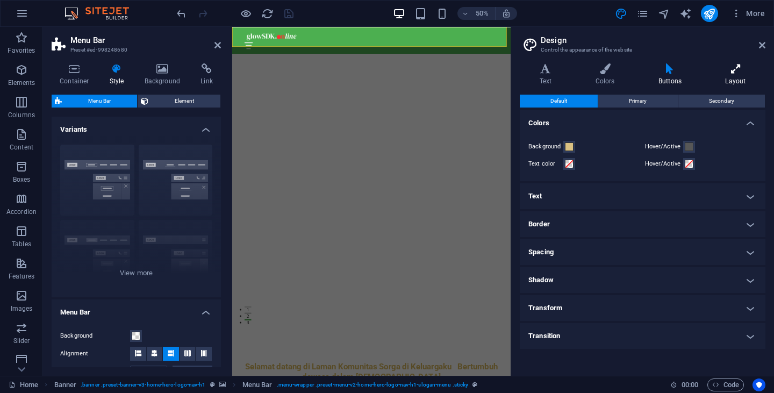
click at [735, 71] on icon at bounding box center [736, 68] width 60 height 11
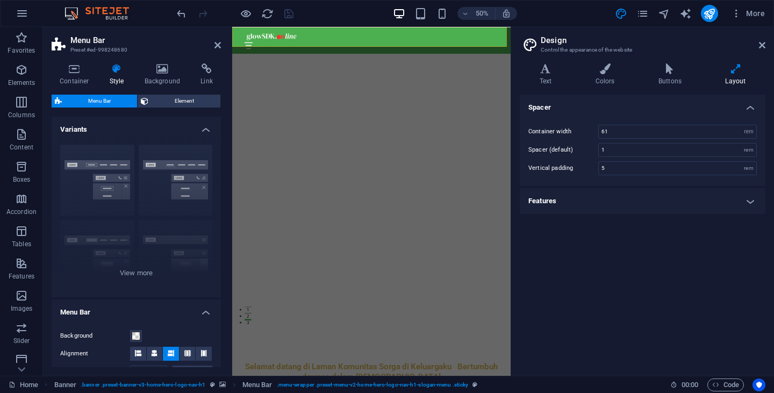
click at [747, 204] on h4 "Features" at bounding box center [643, 201] width 246 height 26
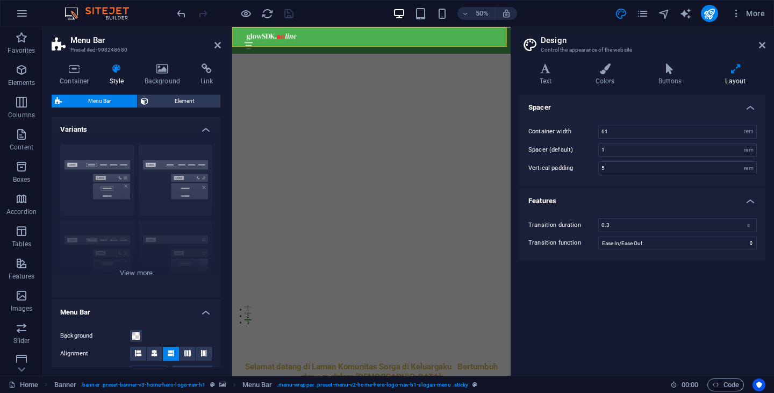
click at [747, 204] on h4 "Features" at bounding box center [643, 197] width 246 height 19
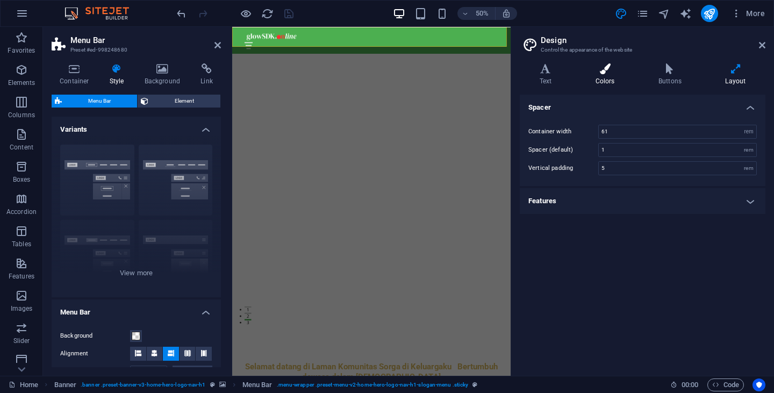
click at [599, 79] on h4 "Colors" at bounding box center [607, 74] width 63 height 23
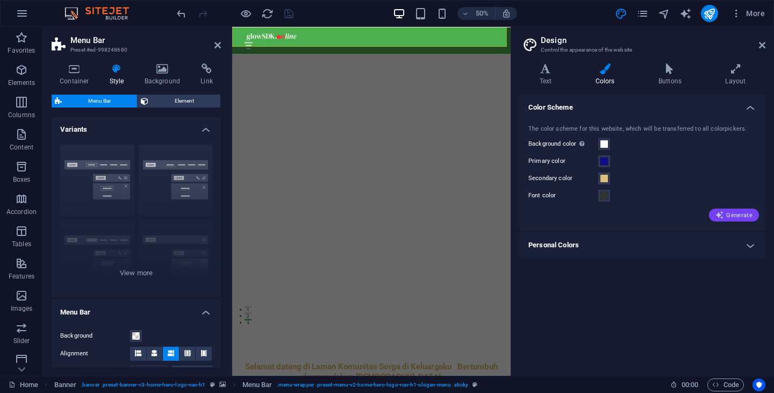
click at [741, 216] on span "Generate" at bounding box center [733, 215] width 37 height 9
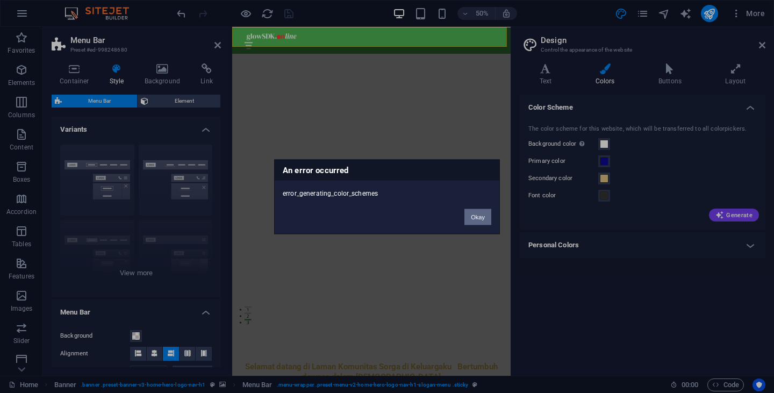
click at [475, 217] on button "Okay" at bounding box center [477, 217] width 27 height 16
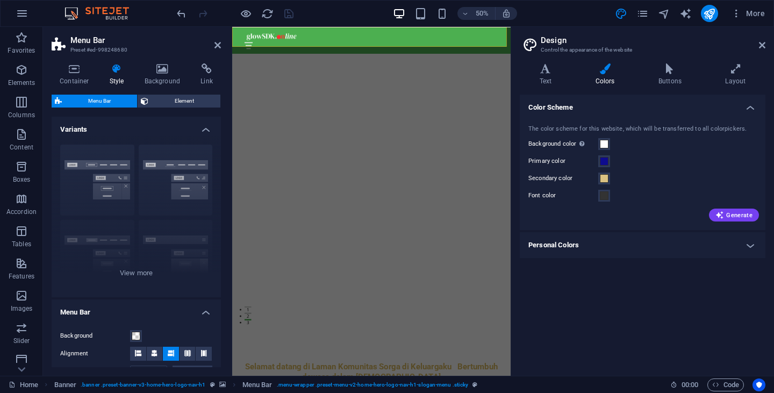
click at [753, 247] on h4 "Personal Colors" at bounding box center [643, 245] width 246 height 26
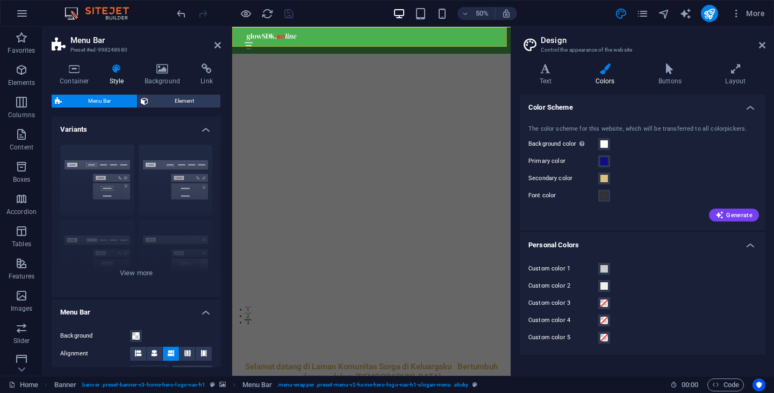
click at [739, 221] on div "The color scheme for this website, which will be transferred to all colorpicker…" at bounding box center [643, 172] width 250 height 117
click at [734, 214] on span "Generate" at bounding box center [733, 215] width 37 height 9
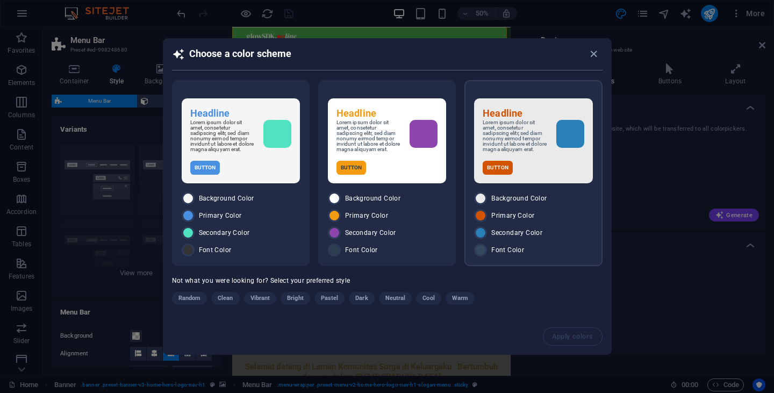
click at [546, 168] on div "Button" at bounding box center [533, 168] width 101 height 14
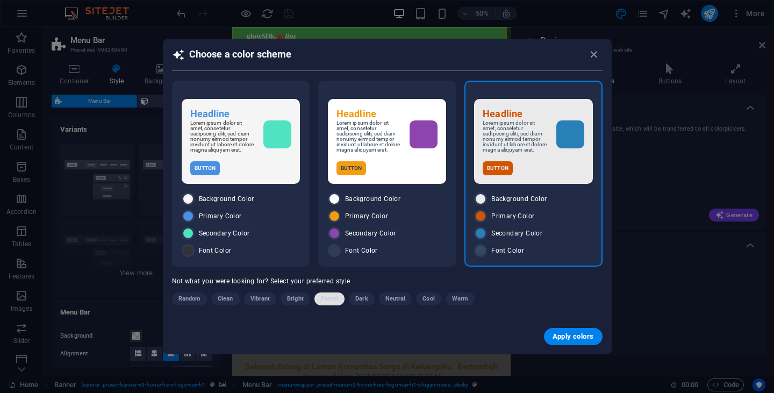
click at [327, 304] on span "Pastel" at bounding box center [330, 298] width 18 height 13
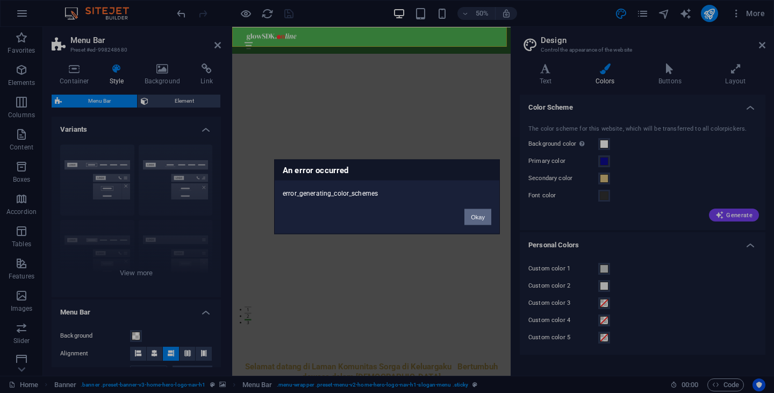
click at [474, 220] on button "Okay" at bounding box center [477, 217] width 27 height 16
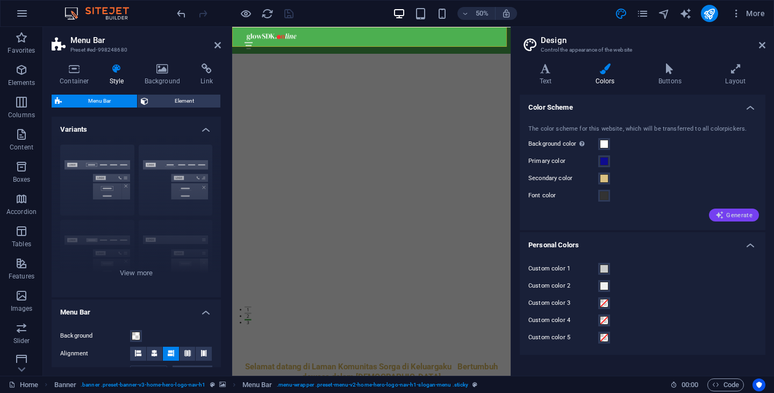
click at [726, 218] on span "Generate" at bounding box center [733, 215] width 37 height 9
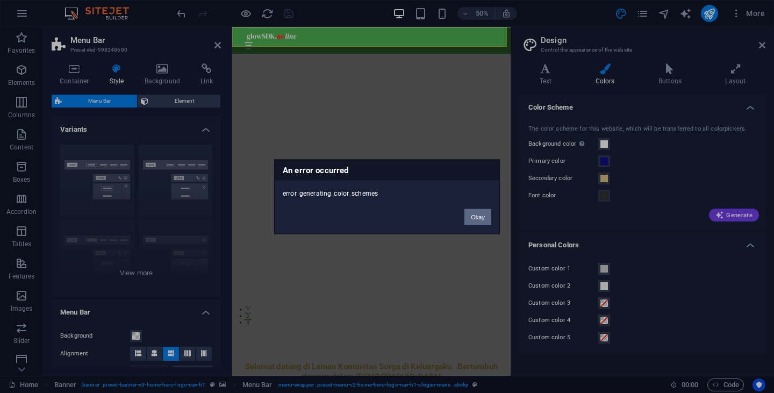
click at [473, 219] on button "Okay" at bounding box center [477, 217] width 27 height 16
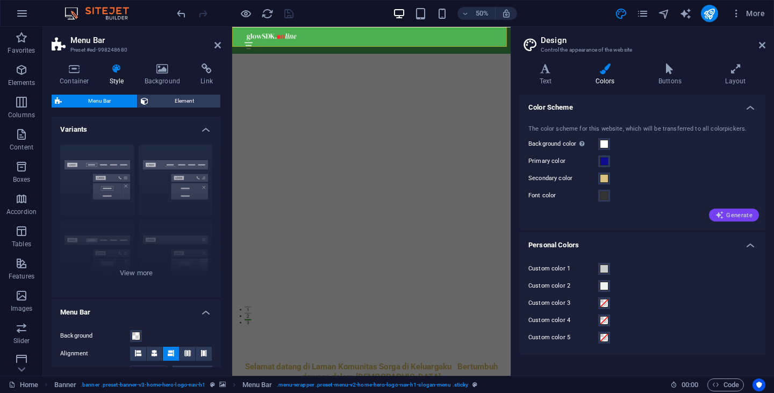
click at [730, 218] on span "Generate" at bounding box center [733, 215] width 37 height 9
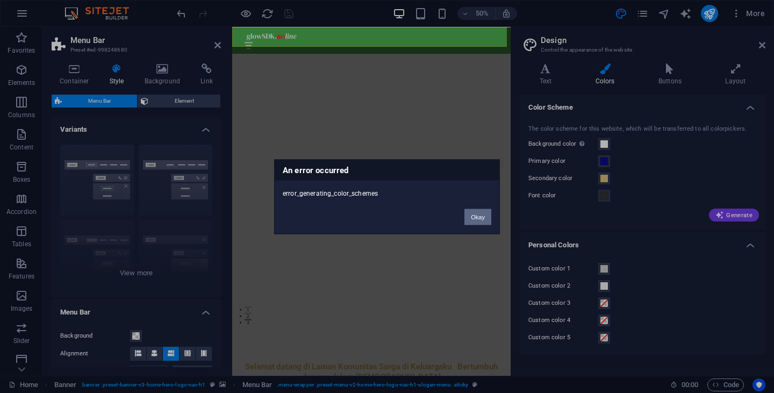
click at [486, 213] on button "Okay" at bounding box center [477, 217] width 27 height 16
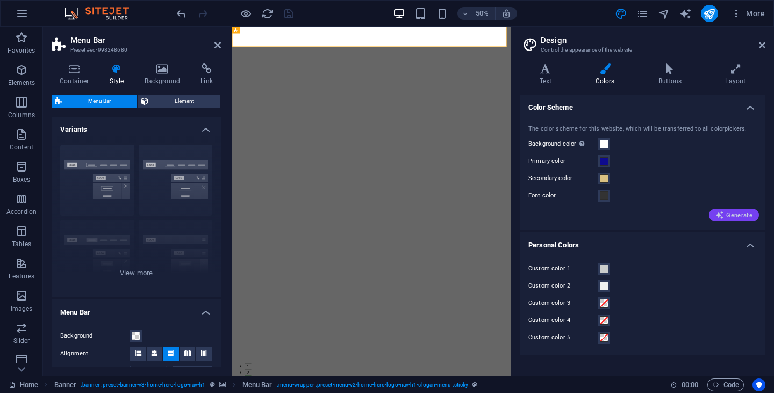
click at [727, 212] on span "Generate" at bounding box center [733, 215] width 37 height 9
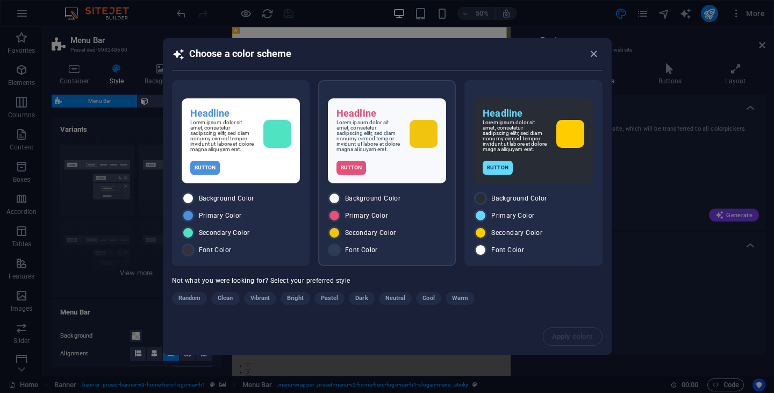
click at [389, 152] on p "Lorem ipsum dolor sit amet, consetetur sadipscing elitr, sed diam nonumy eirmod…" at bounding box center [368, 136] width 65 height 32
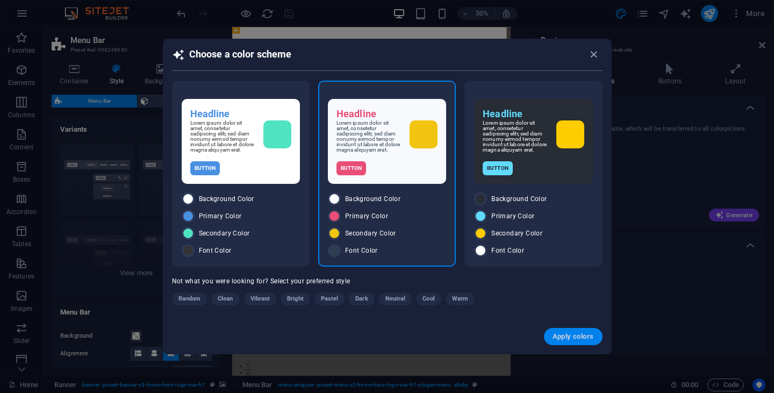
click at [577, 336] on span "Apply colors" at bounding box center [573, 336] width 41 height 9
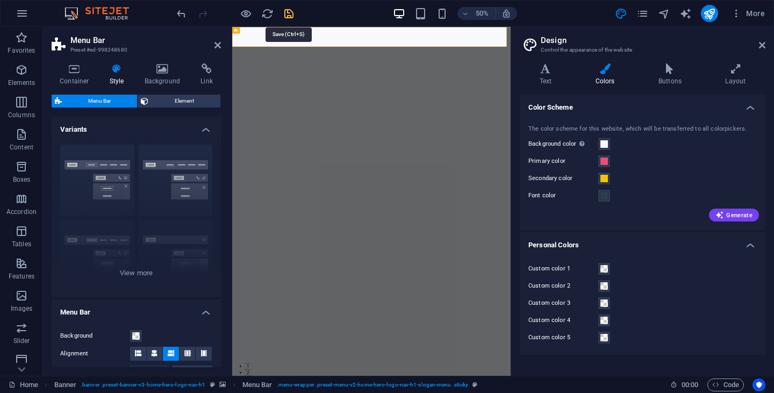
click at [293, 15] on icon "save" at bounding box center [289, 14] width 12 height 12
checkbox input "false"
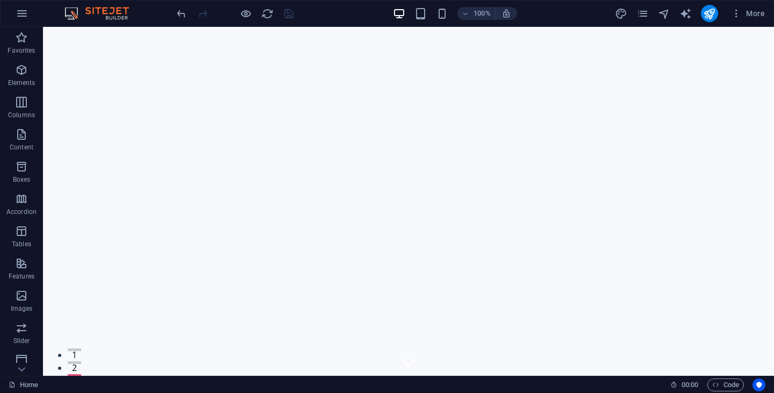
click at [613, 19] on div "100% More" at bounding box center [472, 13] width 594 height 17
click at [617, 16] on icon "design" at bounding box center [621, 14] width 12 height 12
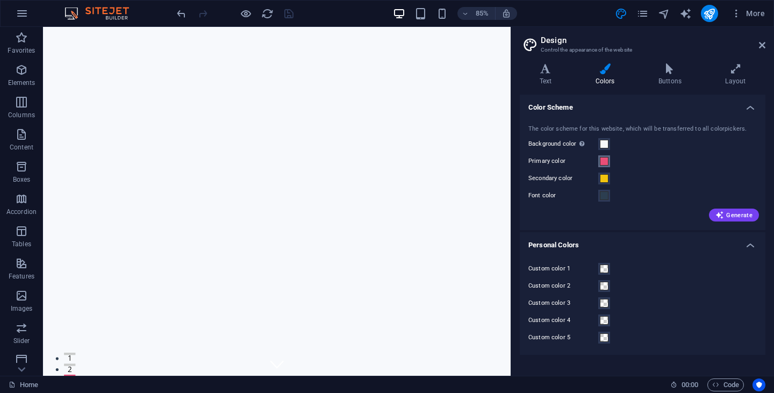
click at [603, 162] on span at bounding box center [604, 161] width 9 height 9
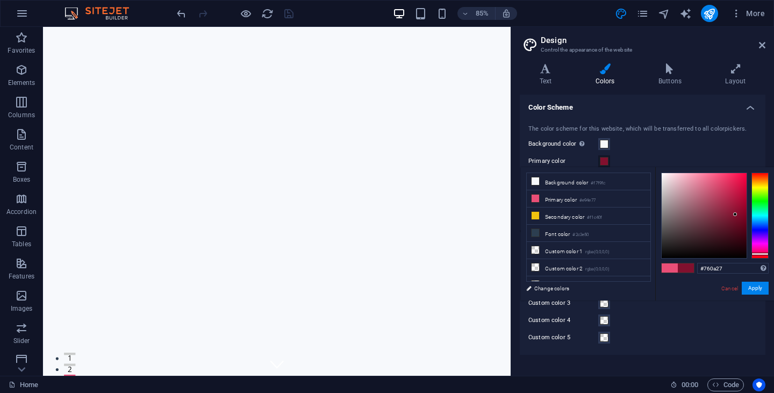
type input "#740a26"
drag, startPoint x: 726, startPoint y: 218, endPoint x: 739, endPoint y: 219, distance: 13.4
click at [739, 219] on div at bounding box center [704, 215] width 85 height 85
click at [761, 290] on button "Apply" at bounding box center [755, 288] width 27 height 13
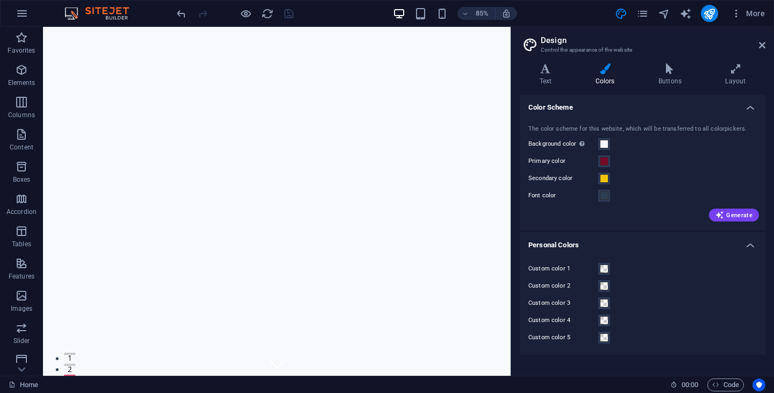
click at [684, 171] on div "The color scheme for this website, which will be transferred to all colorpicker…" at bounding box center [643, 172] width 250 height 117
click at [543, 76] on h4 "Text" at bounding box center [548, 74] width 56 height 23
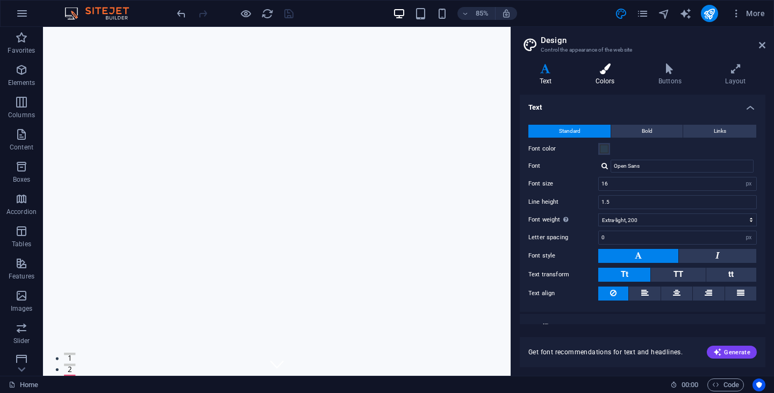
click at [605, 77] on h4 "Colors" at bounding box center [607, 74] width 63 height 23
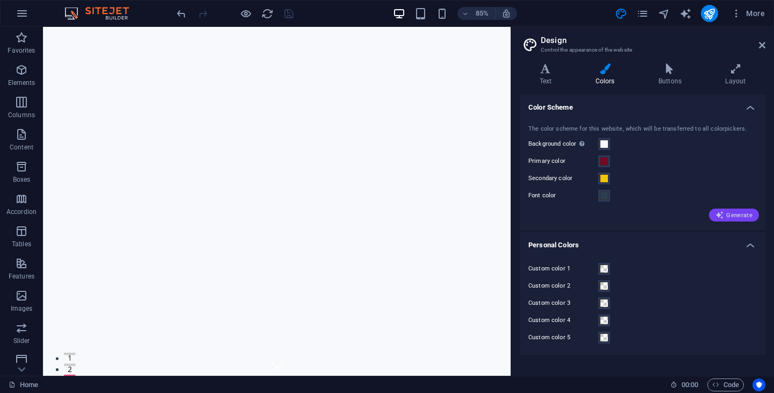
click at [741, 211] on span "Generate" at bounding box center [733, 215] width 37 height 9
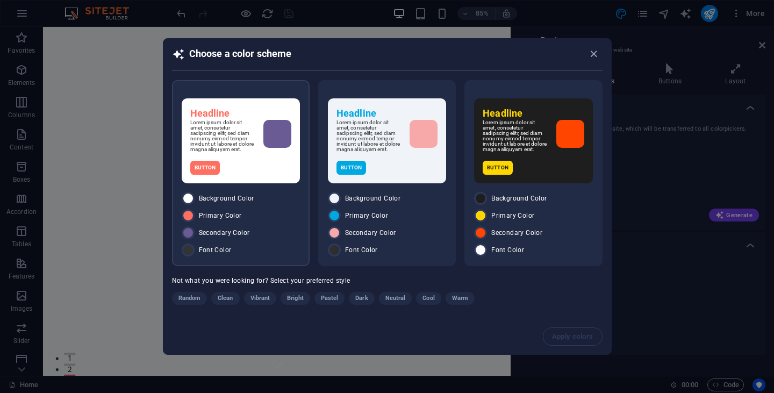
click at [254, 133] on p "Lorem ipsum dolor sit amet, consetetur sadipscing elitr, sed diam nonumy eirmod…" at bounding box center [222, 136] width 65 height 32
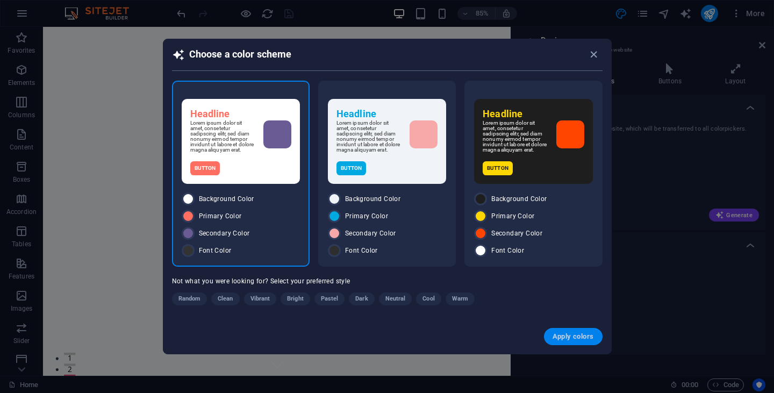
click at [574, 339] on span "Apply colors" at bounding box center [573, 336] width 41 height 9
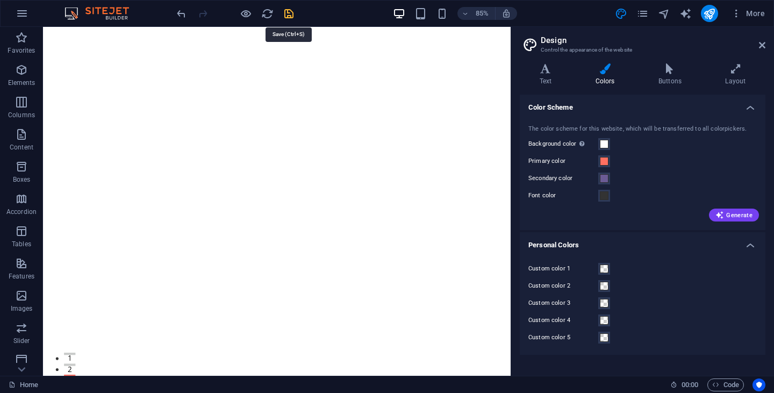
click at [288, 17] on icon "save" at bounding box center [289, 14] width 12 height 12
checkbox input "false"
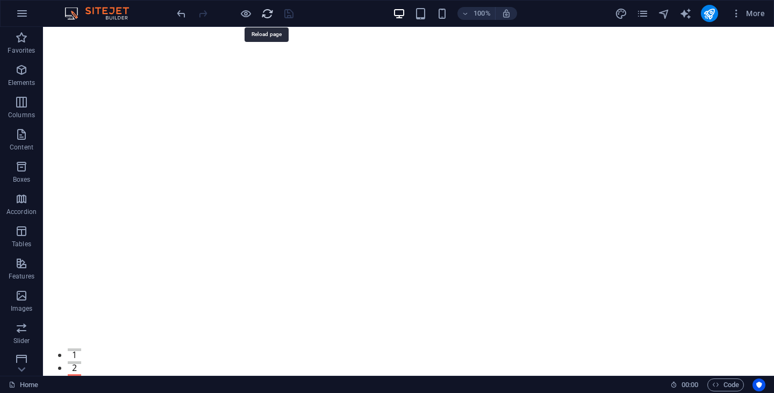
click at [269, 15] on icon "reload" at bounding box center [267, 14] width 12 height 12
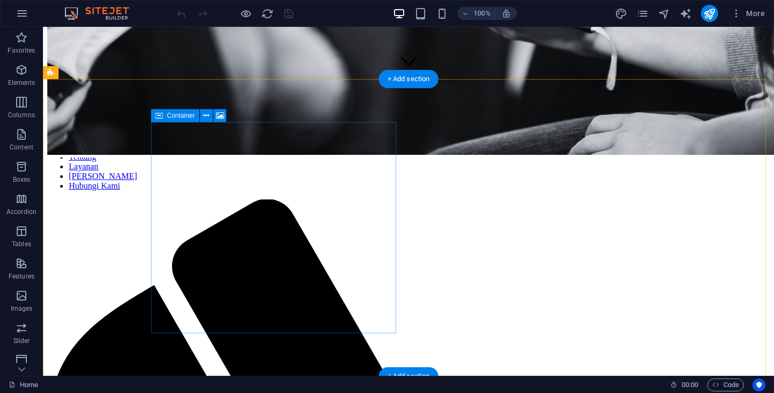
scroll to position [297, 0]
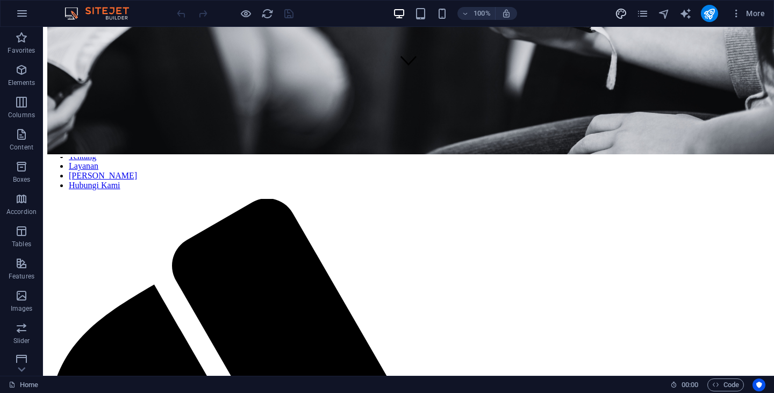
click at [620, 18] on icon "design" at bounding box center [621, 14] width 12 height 12
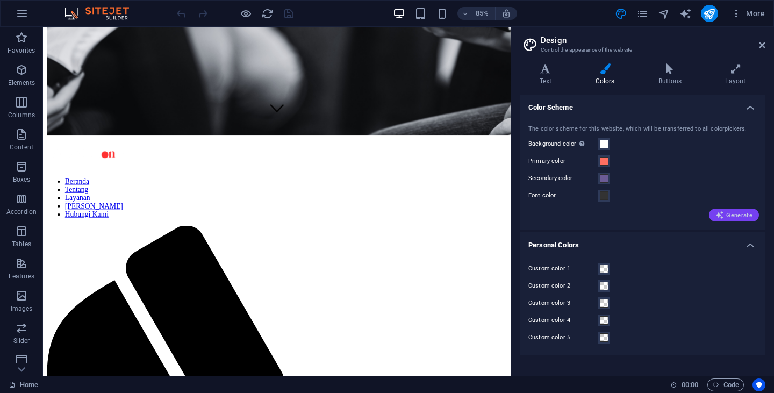
click at [731, 216] on span "Generate" at bounding box center [733, 215] width 37 height 9
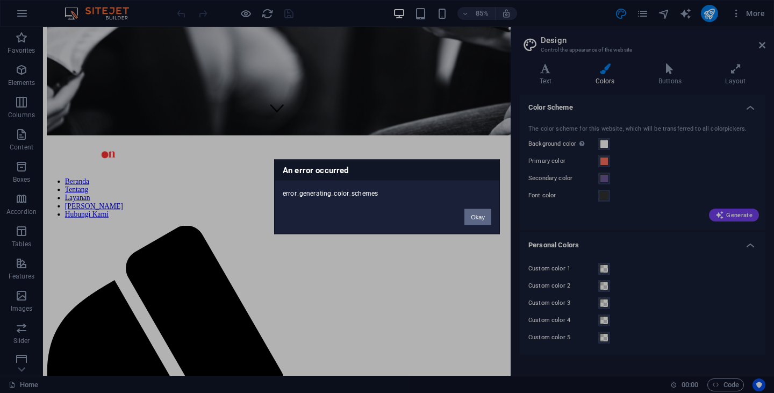
click at [485, 219] on button "Okay" at bounding box center [477, 217] width 27 height 16
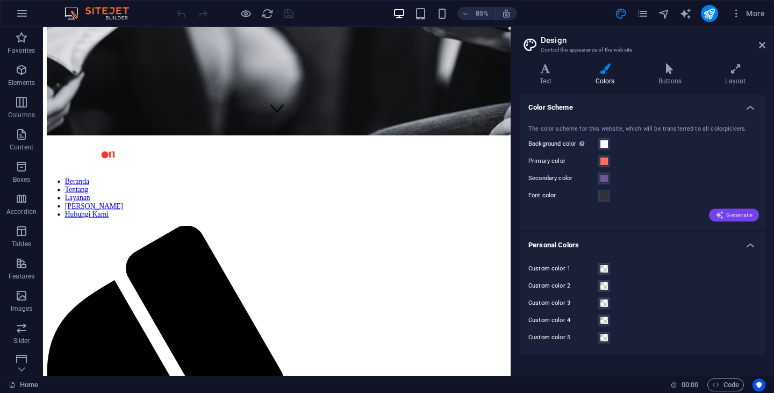
click at [720, 210] on button "Generate" at bounding box center [734, 215] width 50 height 13
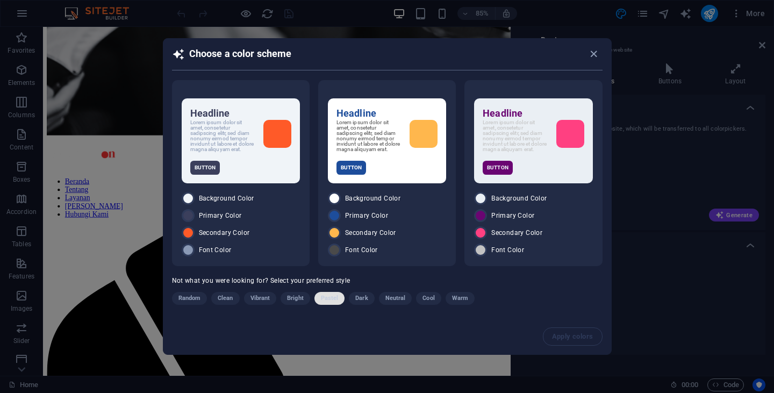
click at [336, 303] on span "Pastel" at bounding box center [330, 298] width 18 height 13
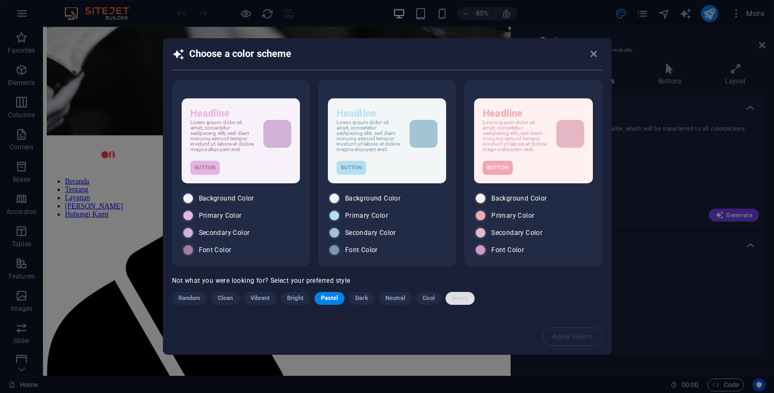
click at [463, 298] on span "Warm" at bounding box center [460, 298] width 16 height 13
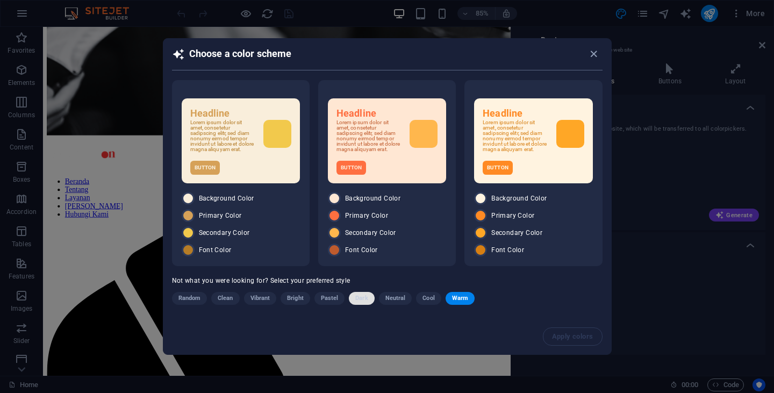
click at [363, 303] on span "Dark" at bounding box center [361, 298] width 12 height 13
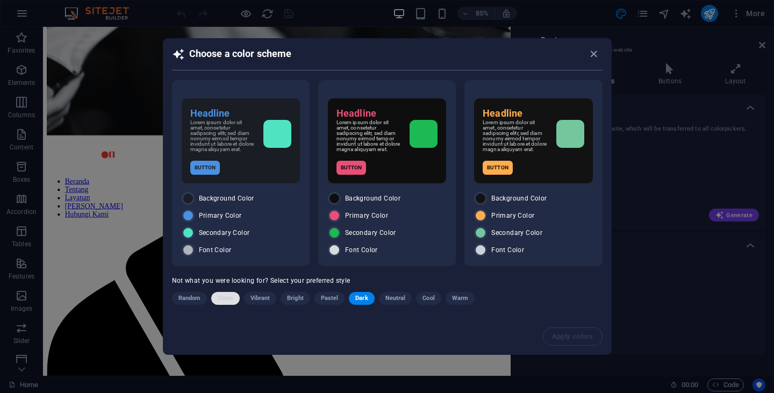
click at [225, 304] on span "Clean" at bounding box center [225, 298] width 15 height 13
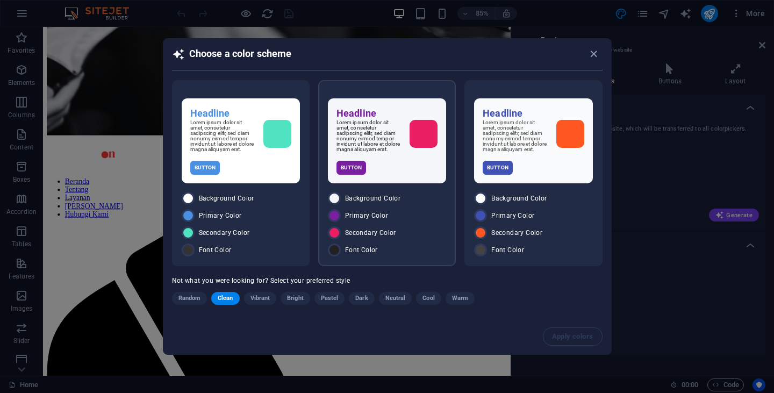
click at [388, 152] on p "Lorem ipsum dolor sit amet, consetetur sadipscing elitr, sed diam nonumy eirmod…" at bounding box center [368, 136] width 65 height 32
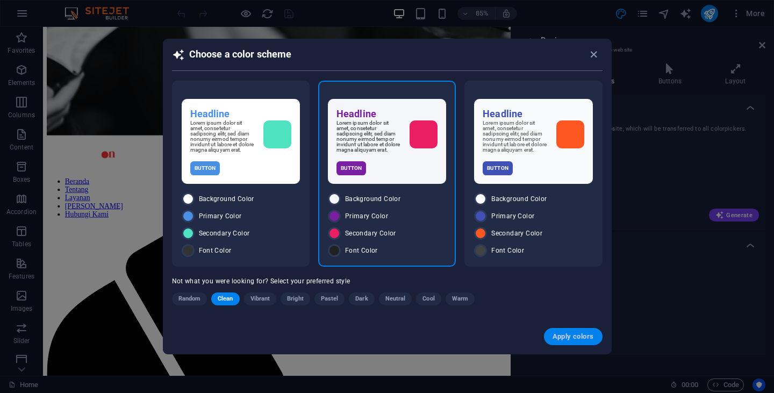
click at [565, 340] on span "Apply colors" at bounding box center [573, 336] width 41 height 9
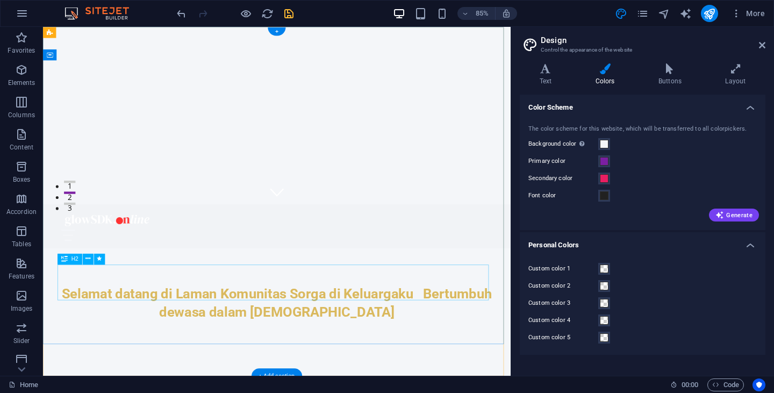
scroll to position [0, 0]
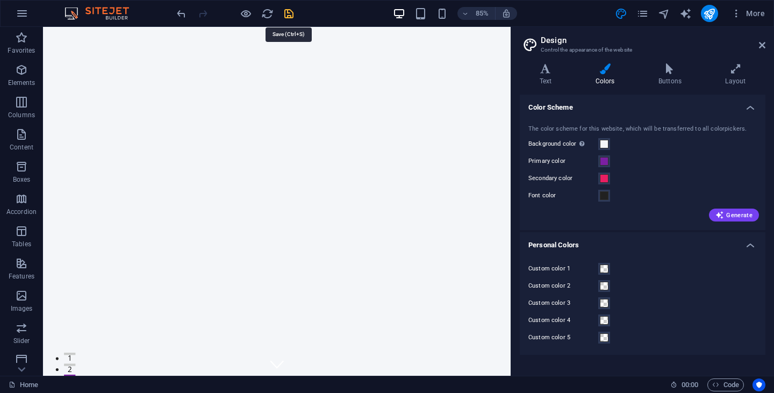
click at [288, 14] on icon "save" at bounding box center [289, 14] width 12 height 12
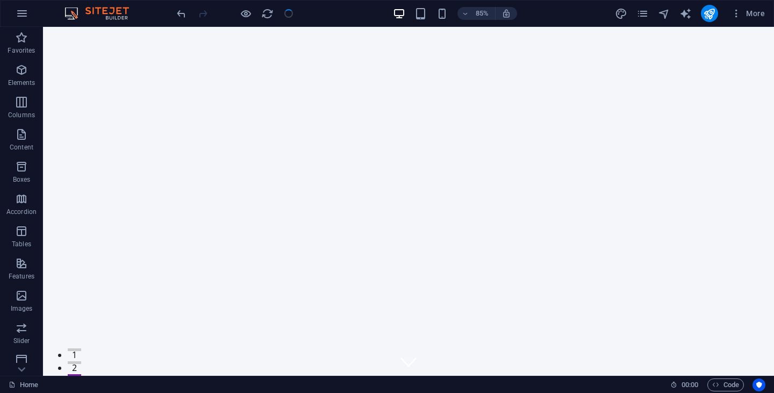
checkbox input "false"
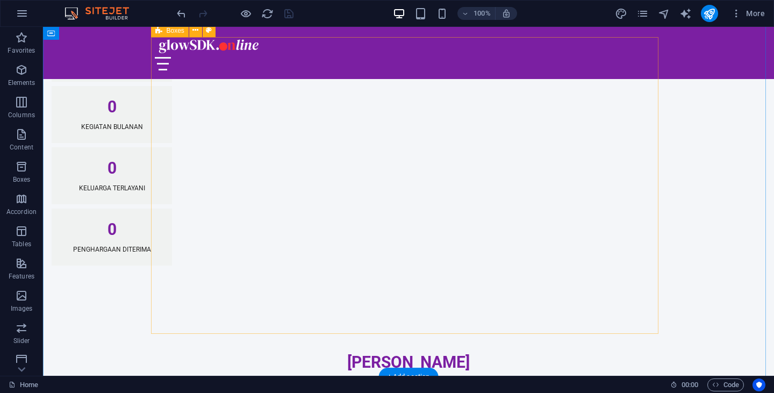
scroll to position [1143, 0]
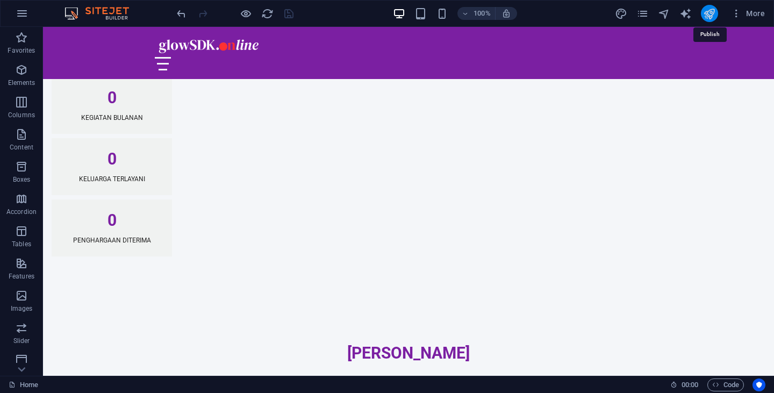
click at [707, 15] on icon "publish" at bounding box center [709, 14] width 12 height 12
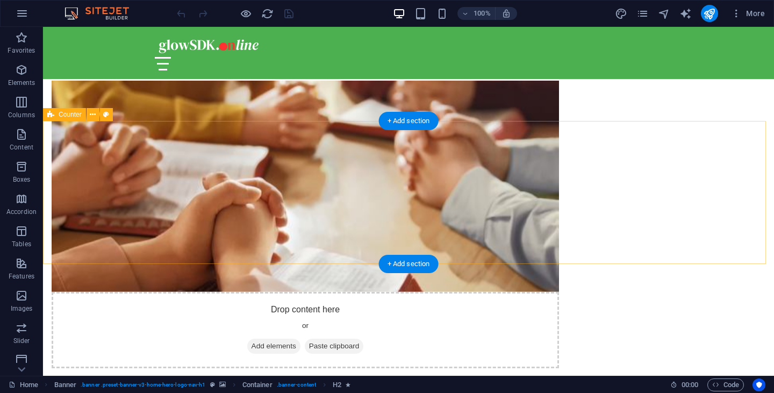
scroll to position [552, 0]
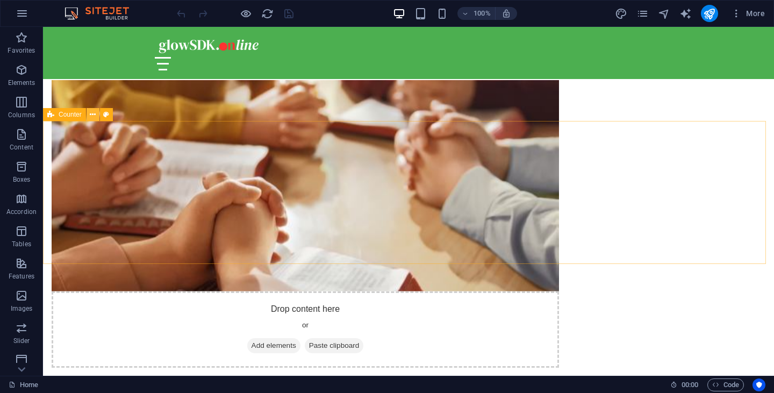
click at [91, 114] on icon at bounding box center [93, 114] width 6 height 11
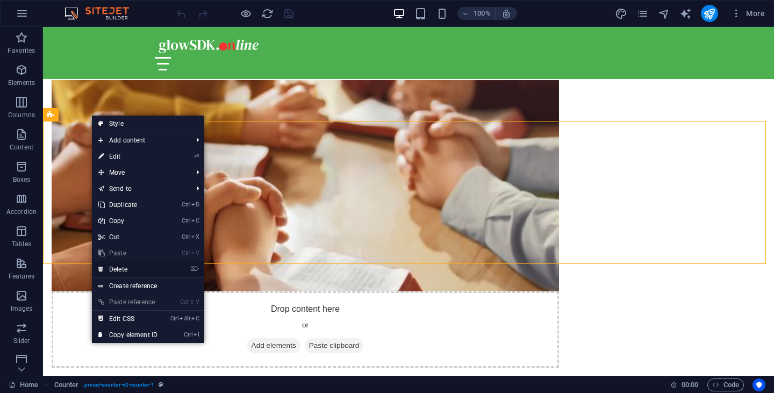
click at [120, 270] on link "⌦ Delete" at bounding box center [128, 269] width 72 height 16
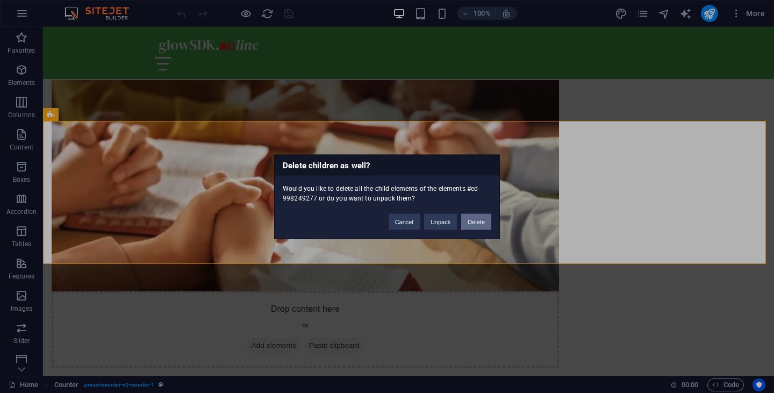
click at [476, 225] on button "Delete" at bounding box center [476, 221] width 30 height 16
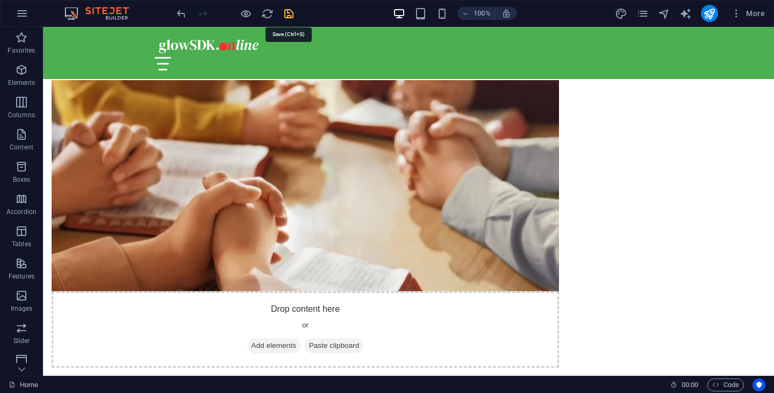
click at [290, 15] on icon "save" at bounding box center [289, 14] width 12 height 12
checkbox input "false"
click at [618, 16] on icon "design" at bounding box center [621, 14] width 12 height 12
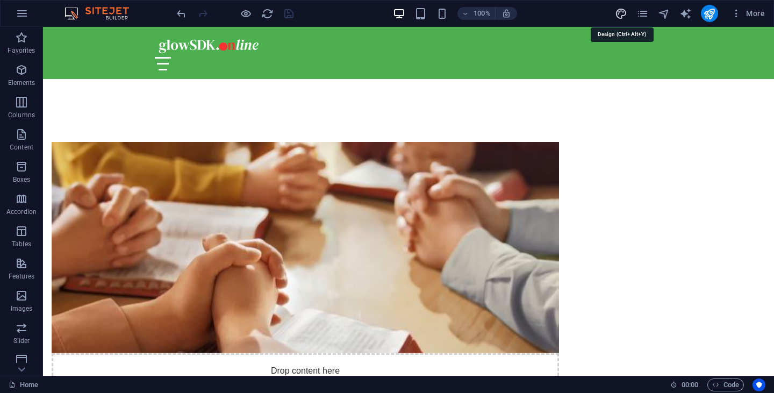
select select "px"
select select "200"
select select "px"
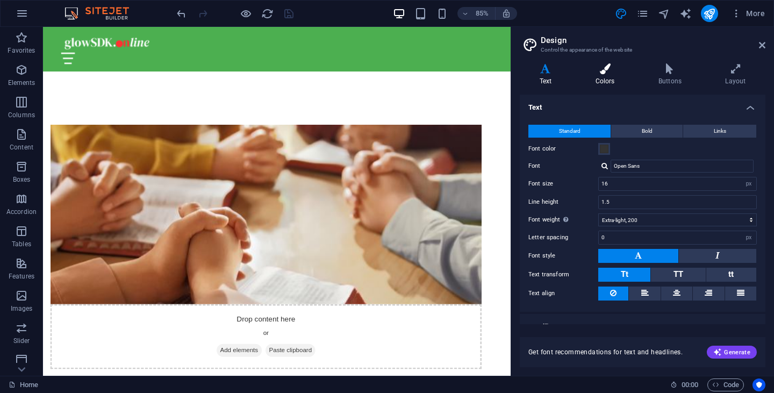
click at [613, 74] on h4 "Colors" at bounding box center [607, 74] width 63 height 23
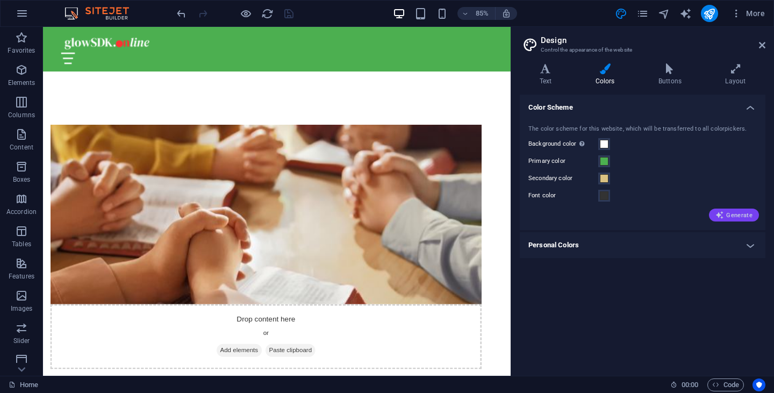
click at [747, 216] on span "Generate" at bounding box center [733, 215] width 37 height 9
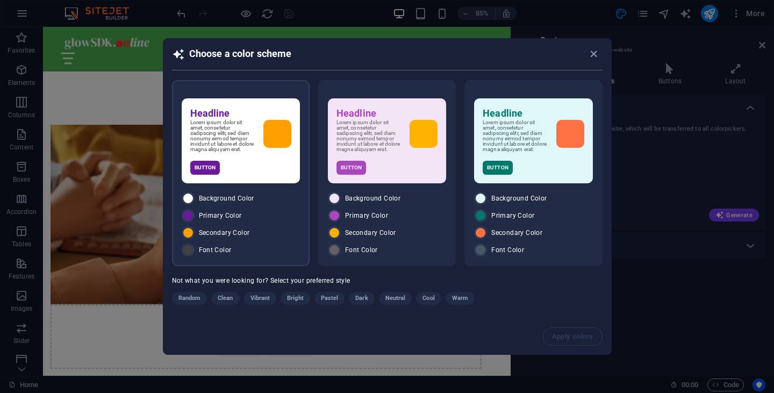
click at [273, 161] on div "Headline Lorem ipsum dolor sit amet, consetetur sadipscing elitr, sed diam nonu…" at bounding box center [241, 140] width 118 height 85
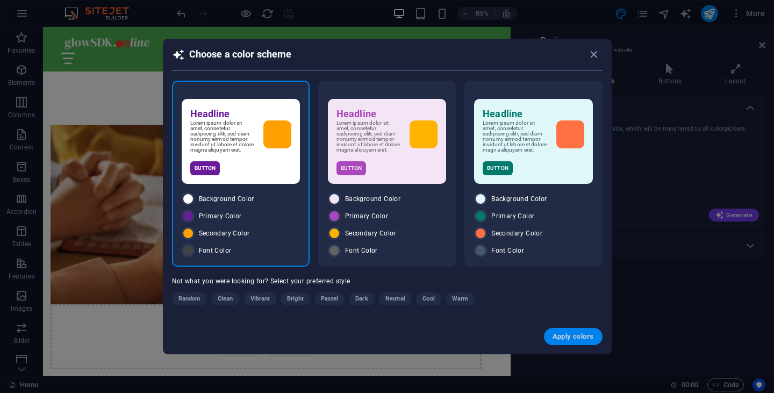
click at [571, 340] on span "Apply colors" at bounding box center [573, 336] width 41 height 9
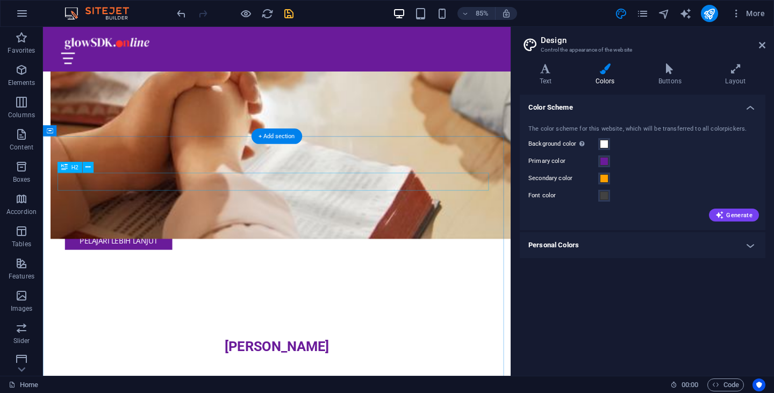
scroll to position [835, 0]
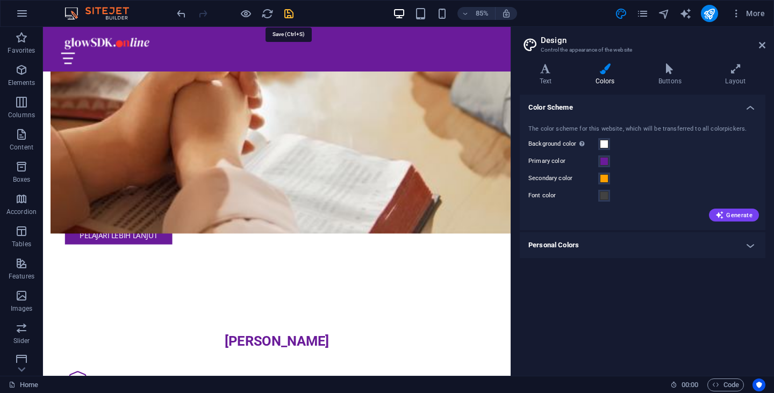
click at [287, 11] on icon "save" at bounding box center [289, 14] width 12 height 12
checkbox input "false"
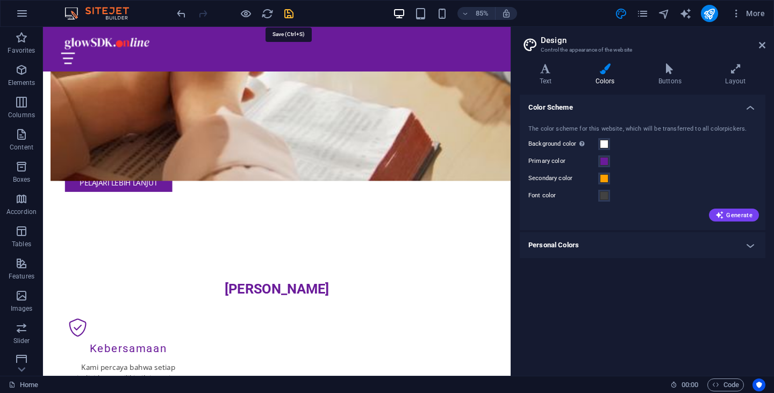
scroll to position [773, 0]
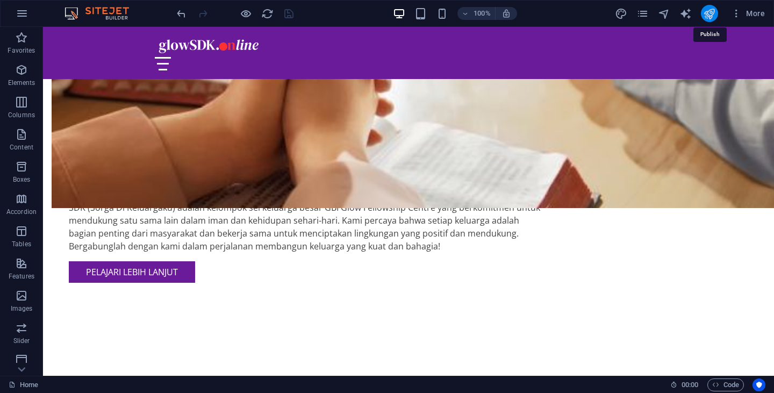
click at [712, 16] on icon "publish" at bounding box center [709, 14] width 12 height 12
